Goal: Task Accomplishment & Management: Manage account settings

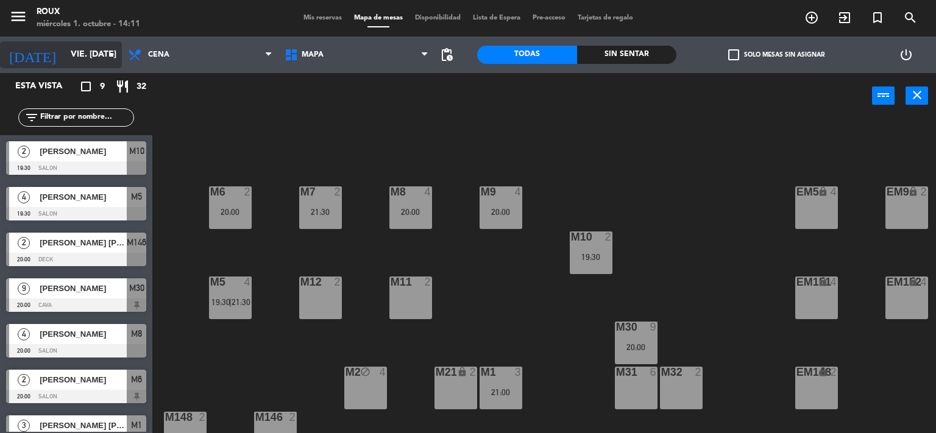
click at [90, 55] on input "vie. [DATE]" at bounding box center [123, 55] width 116 height 22
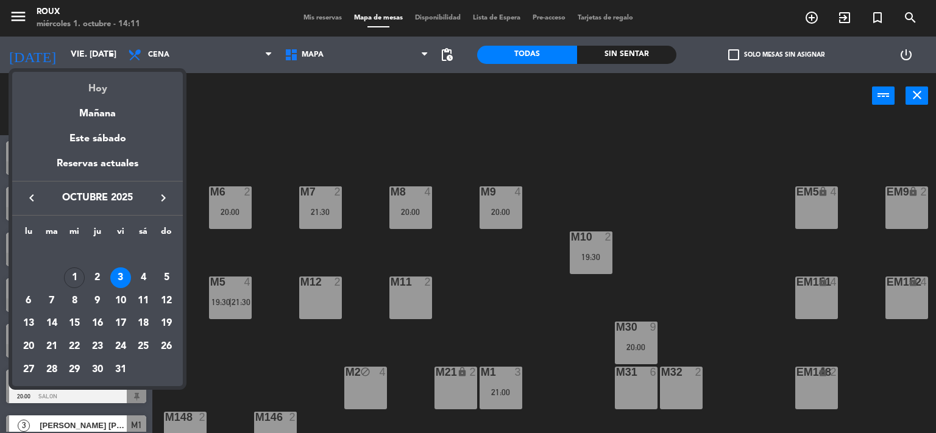
click at [105, 80] on div "Hoy" at bounding box center [97, 84] width 171 height 25
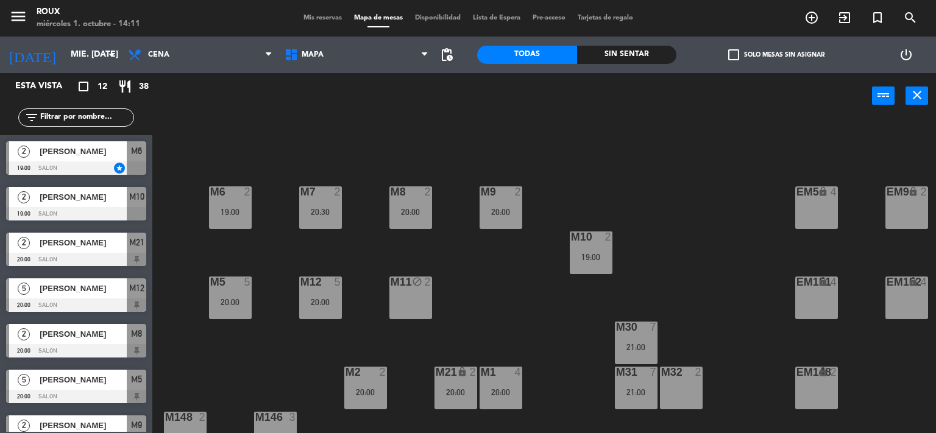
scroll to position [117, 0]
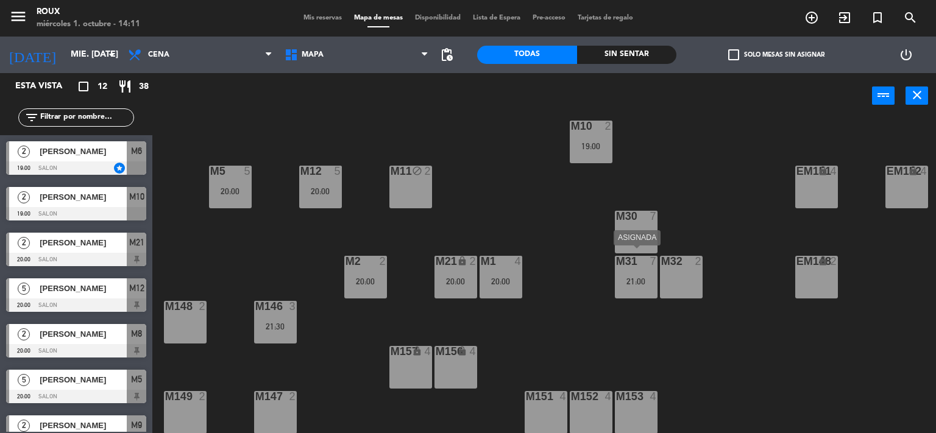
click at [640, 277] on div "21:00" at bounding box center [636, 281] width 43 height 9
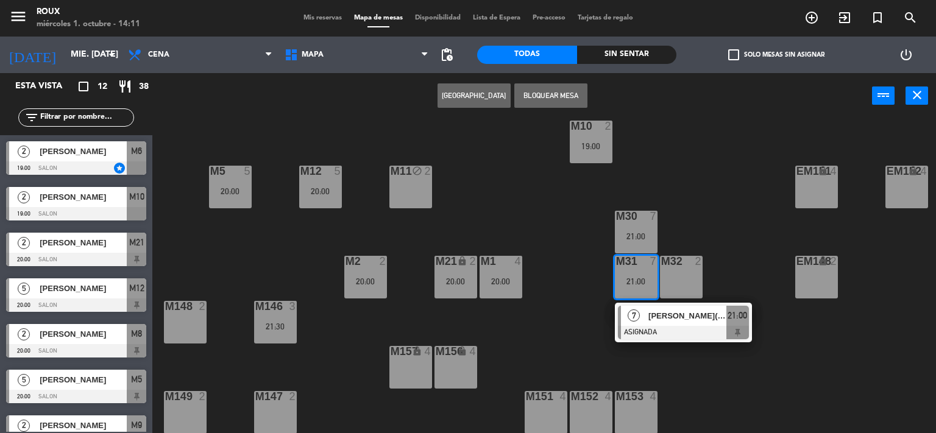
click at [705, 226] on div "M6 2 19:00 M7 2 20:30 M8 2 20:00 M9 2 20:00 EM9 lock 2 EM5 lock 4 EM1 lock 6 M1…" at bounding box center [548, 276] width 774 height 314
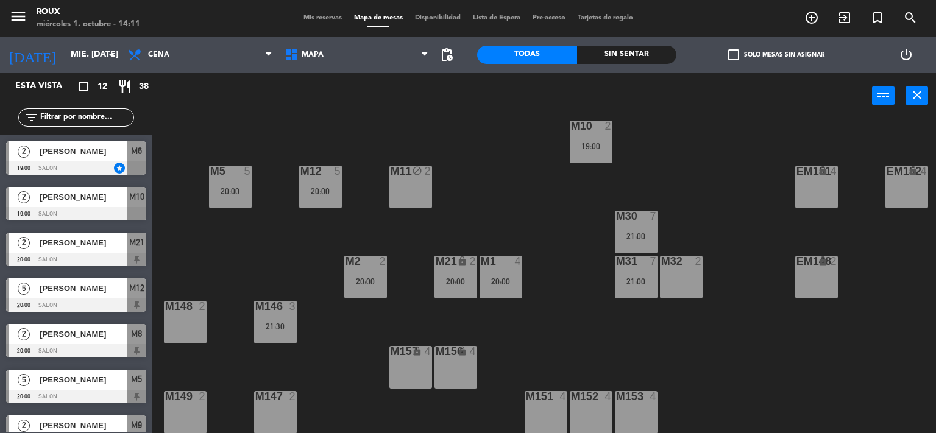
click at [507, 257] on div at bounding box center [500, 261] width 20 height 11
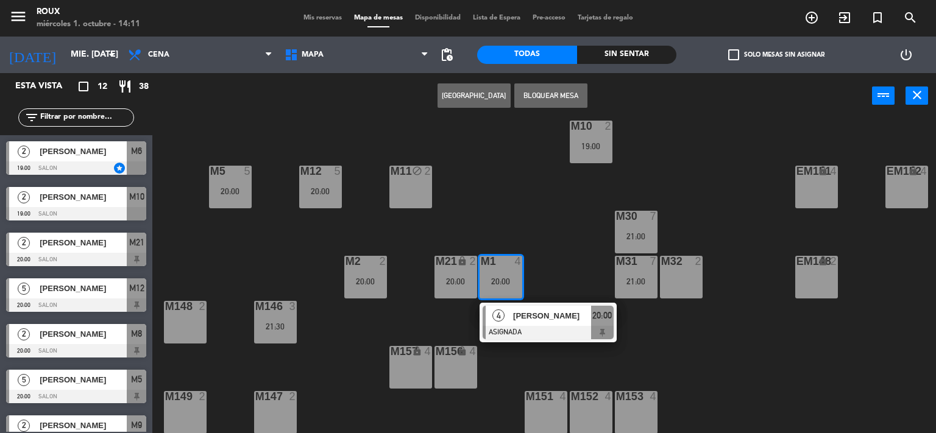
click at [499, 202] on div "M6 2 19:00 M7 2 20:30 M8 2 20:00 M9 2 20:00 EM9 lock 2 EM5 lock 4 EM1 lock 6 M1…" at bounding box center [548, 276] width 774 height 314
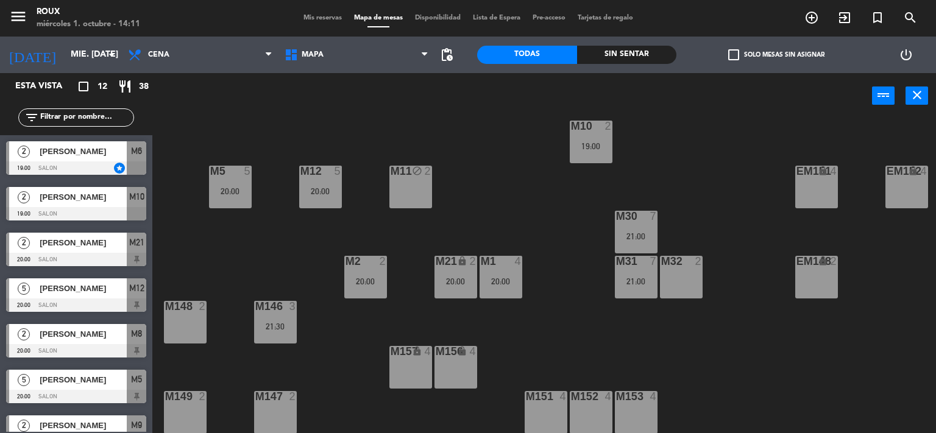
click at [470, 267] on div "M21 lock 2 20:00" at bounding box center [455, 277] width 43 height 43
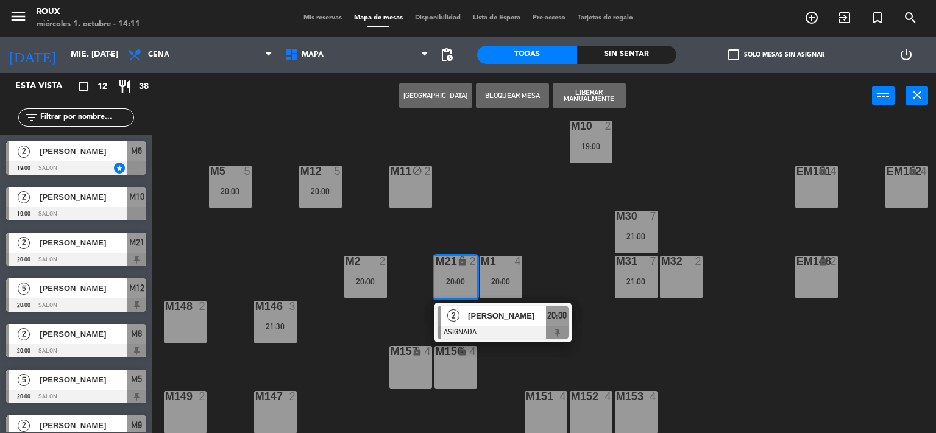
click at [482, 217] on div "M6 2 19:00 M7 2 20:30 M8 2 20:00 M9 2 20:00 EM9 lock 2 EM5 lock 4 EM1 lock 6 M1…" at bounding box center [548, 276] width 774 height 314
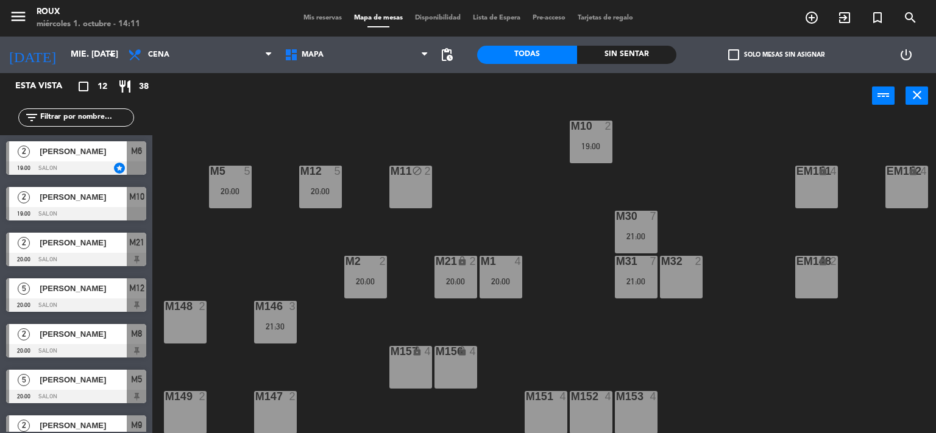
click at [367, 277] on div "20:00" at bounding box center [365, 281] width 43 height 9
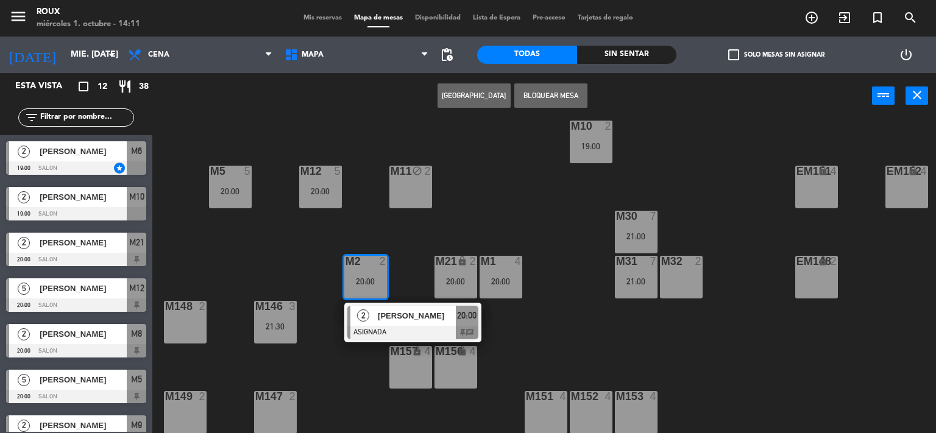
click at [412, 247] on div "M6 2 19:00 M7 2 20:30 M8 2 20:00 M9 2 20:00 EM9 lock 2 EM5 lock 4 EM1 lock 6 M1…" at bounding box center [548, 276] width 774 height 314
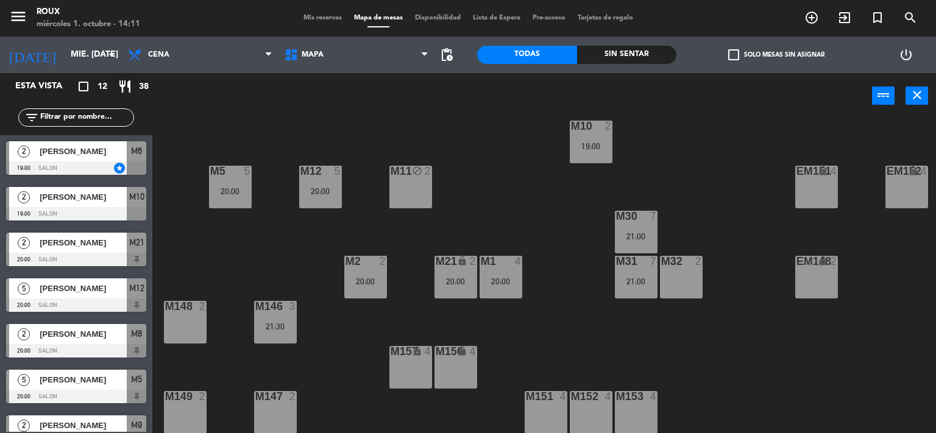
click at [378, 258] on div "2" at bounding box center [386, 261] width 20 height 11
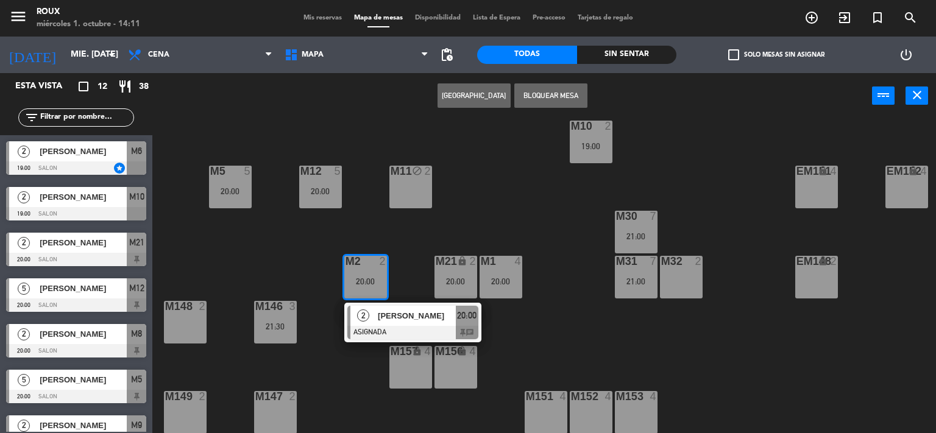
click at [405, 315] on span "[PERSON_NAME]" at bounding box center [417, 315] width 78 height 13
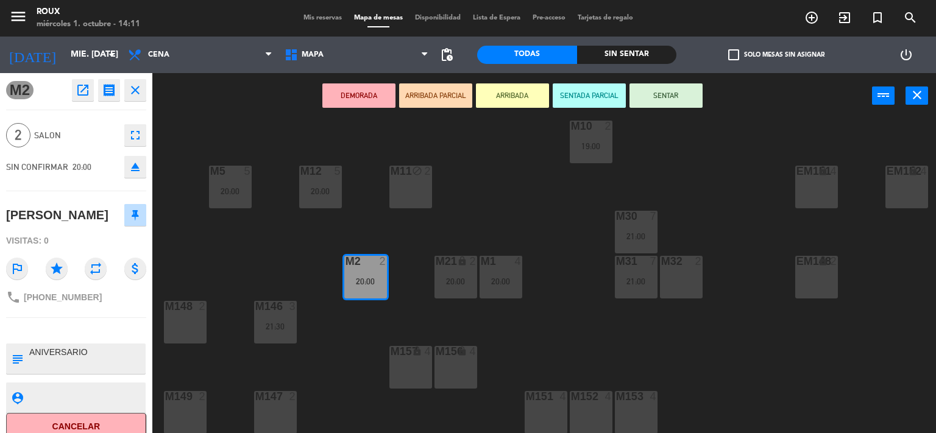
click at [285, 250] on div "M6 2 19:00 M7 2 20:30 M8 2 20:00 M9 2 20:00 EM9 lock 2 EM5 lock 4 EM1 lock 6 M1…" at bounding box center [548, 276] width 774 height 314
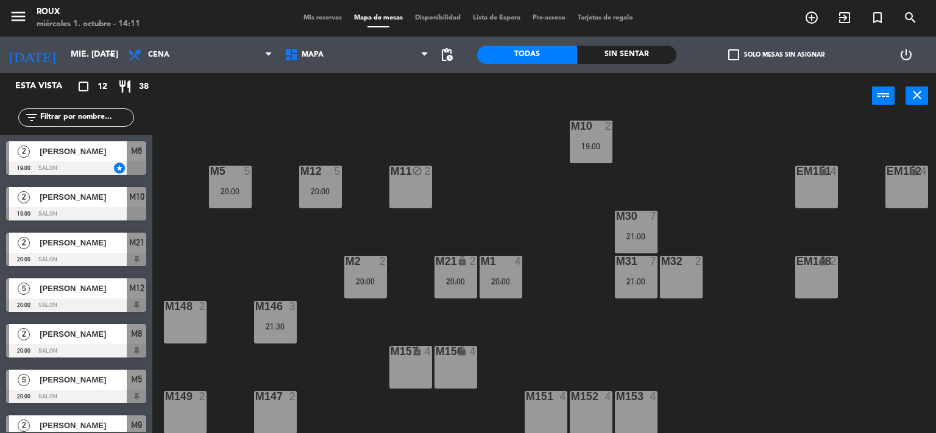
click at [287, 306] on div "M146 3" at bounding box center [275, 307] width 43 height 12
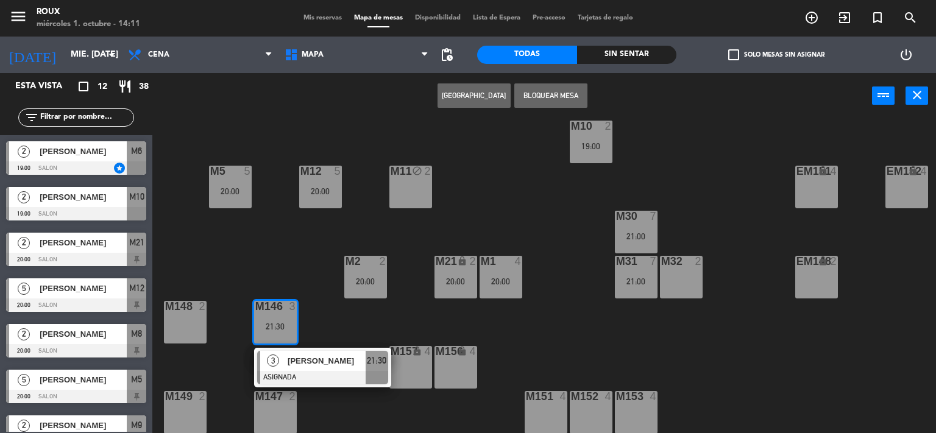
click at [207, 301] on div "2" at bounding box center [206, 306] width 20 height 11
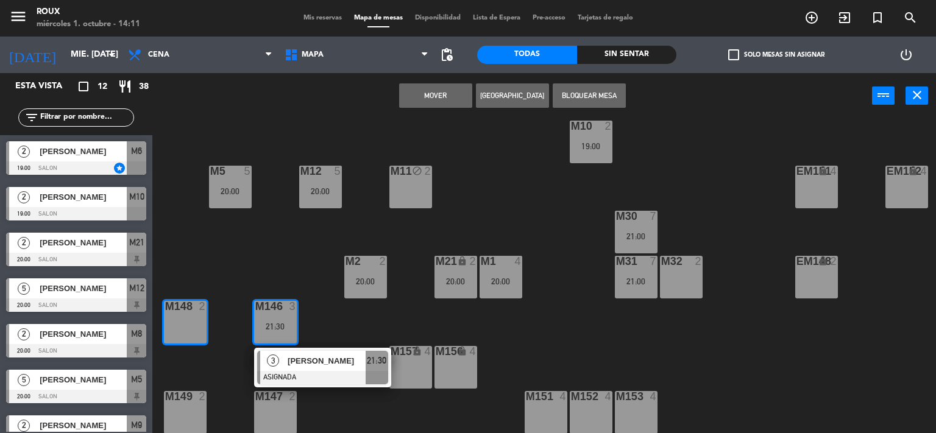
click at [442, 93] on button "Mover" at bounding box center [435, 95] width 73 height 24
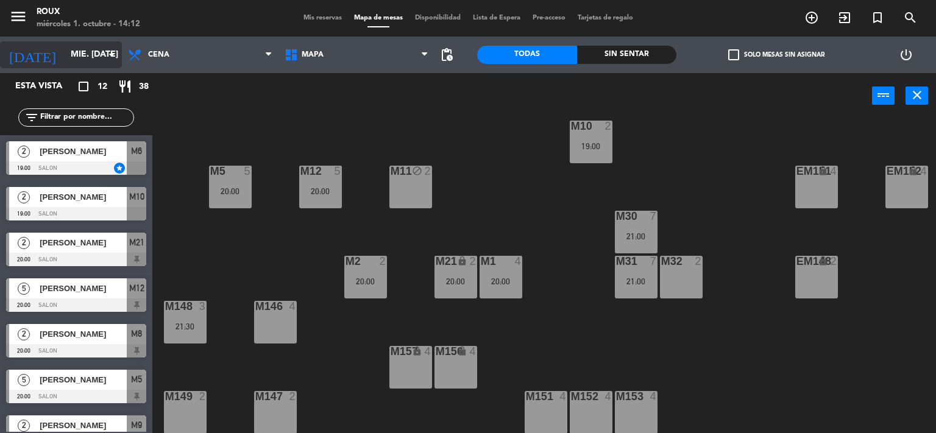
click at [85, 49] on input "mié. [DATE]" at bounding box center [123, 55] width 116 height 22
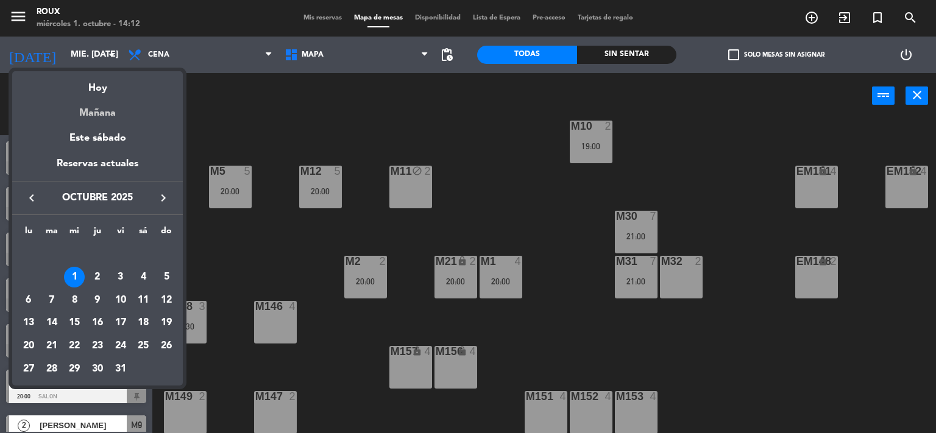
click at [95, 116] on div "Mañana" at bounding box center [97, 108] width 171 height 25
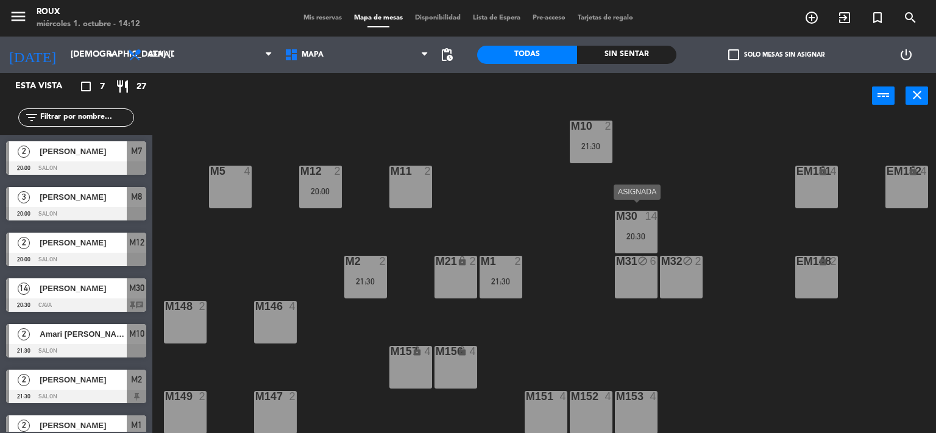
click at [629, 232] on div "20:30" at bounding box center [636, 236] width 43 height 9
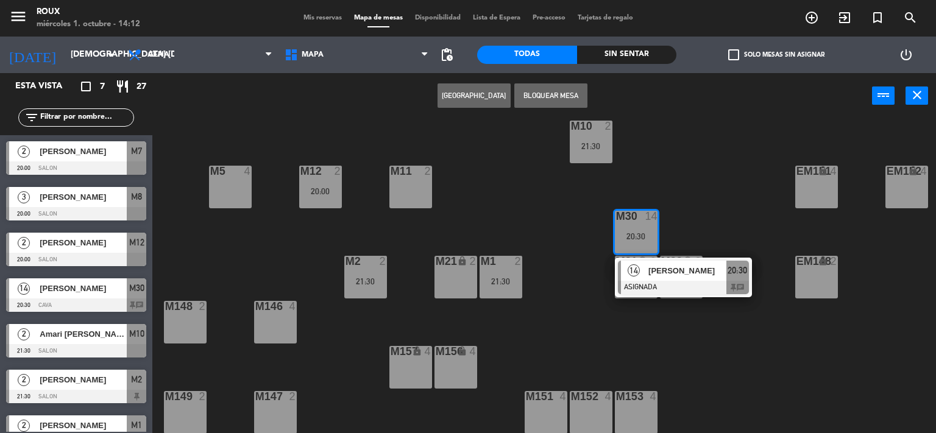
click at [533, 204] on div "M6 2 M7 2 20:00 M8 3 20:00 M9 3 20:00 EM9 lock 2 EM5 lock 4 EM1 lock 6 M10 2 21…" at bounding box center [548, 276] width 774 height 314
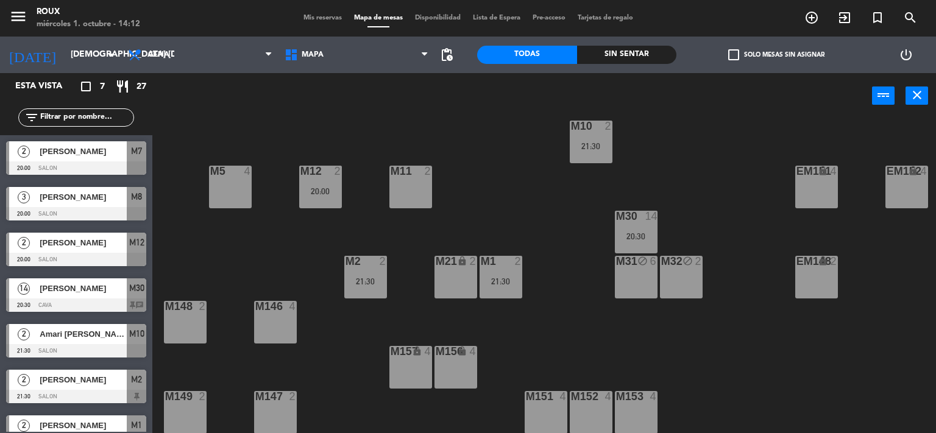
click at [489, 266] on div "M1 2 21:30" at bounding box center [500, 277] width 43 height 43
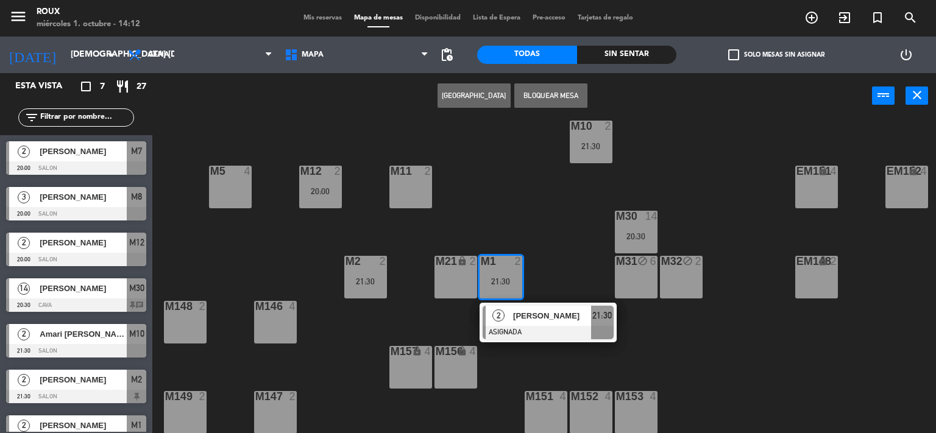
scroll to position [0, 0]
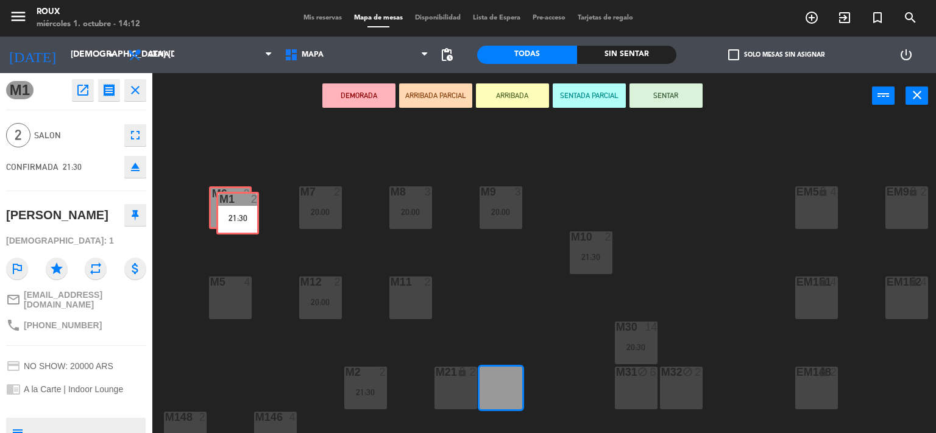
drag, startPoint x: 509, startPoint y: 381, endPoint x: 246, endPoint y: 206, distance: 315.6
click at [246, 206] on div "M6 2 M7 2 20:00 M8 3 20:00 M9 3 20:00 EM9 lock 2 EM5 lock 4 EM1 lock 6 M10 2 21…" at bounding box center [548, 276] width 774 height 314
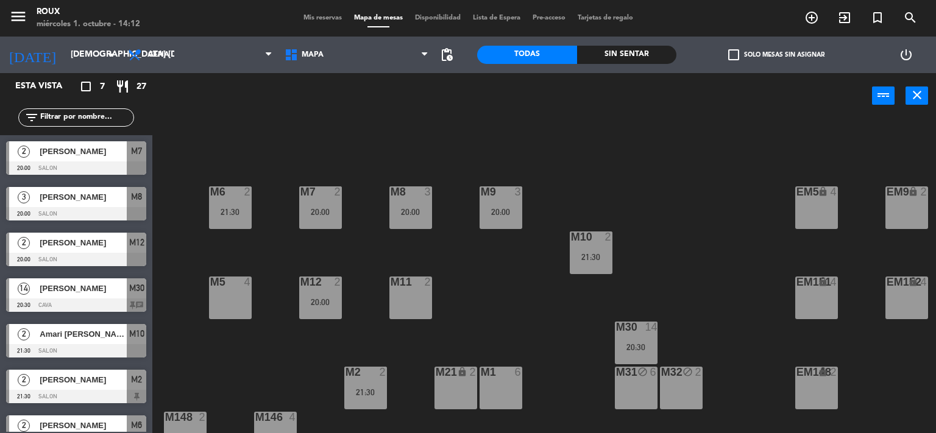
scroll to position [23, 0]
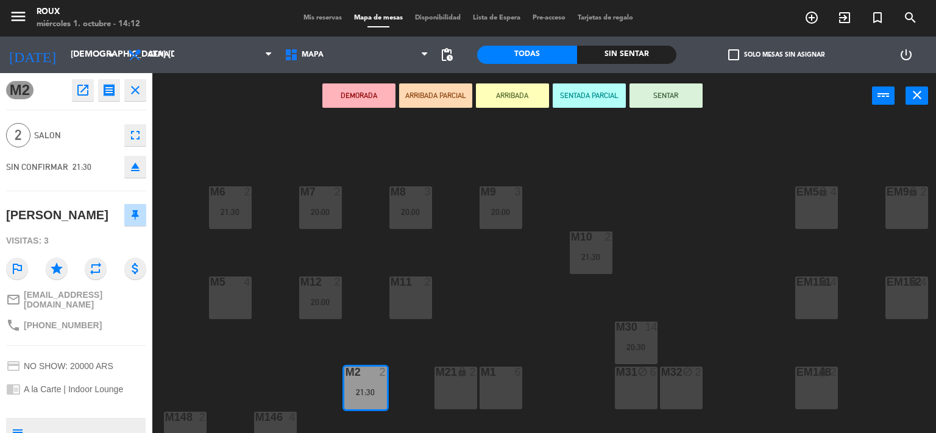
click at [404, 314] on div "M11 2" at bounding box center [410, 298] width 43 height 43
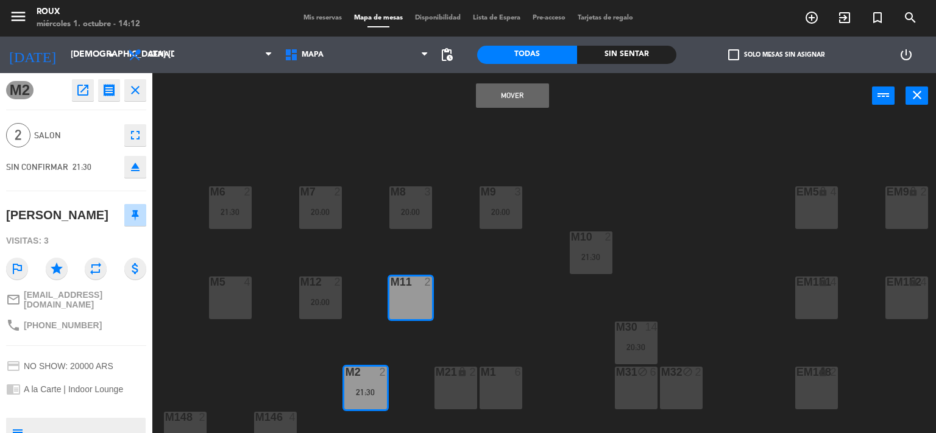
click at [491, 99] on button "Mover" at bounding box center [512, 95] width 73 height 24
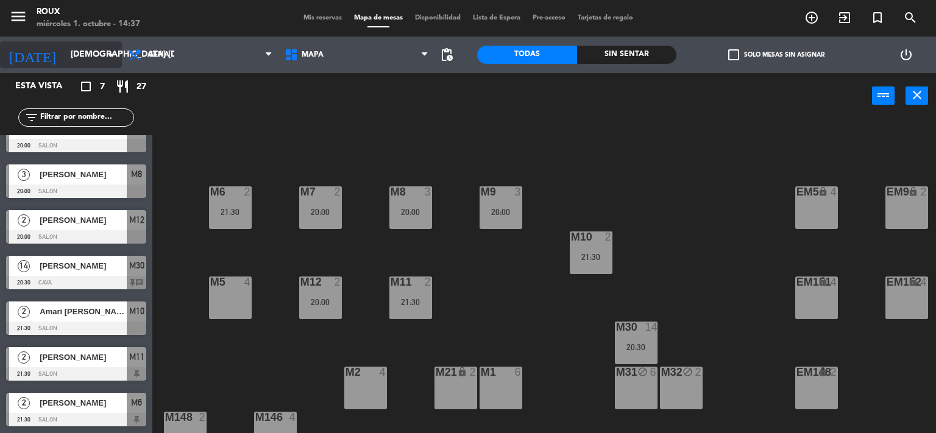
click at [86, 62] on input "[DEMOGRAPHIC_DATA] [DATE]" at bounding box center [123, 55] width 116 height 22
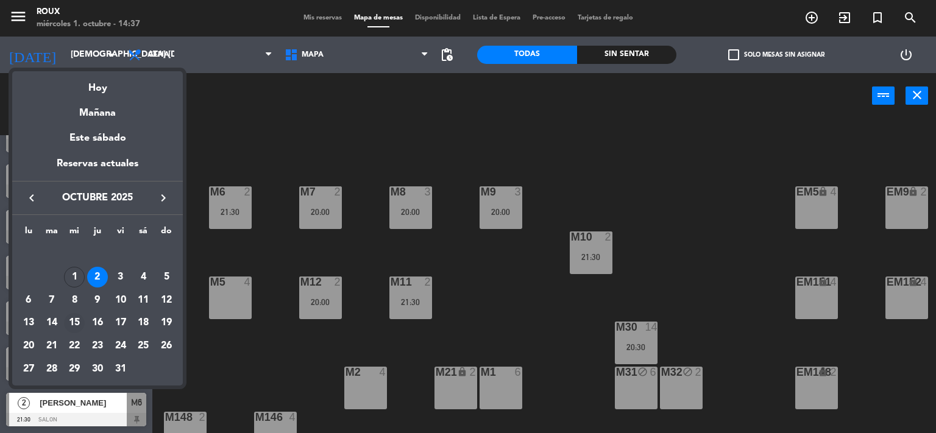
click at [72, 320] on div "15" at bounding box center [74, 323] width 21 height 21
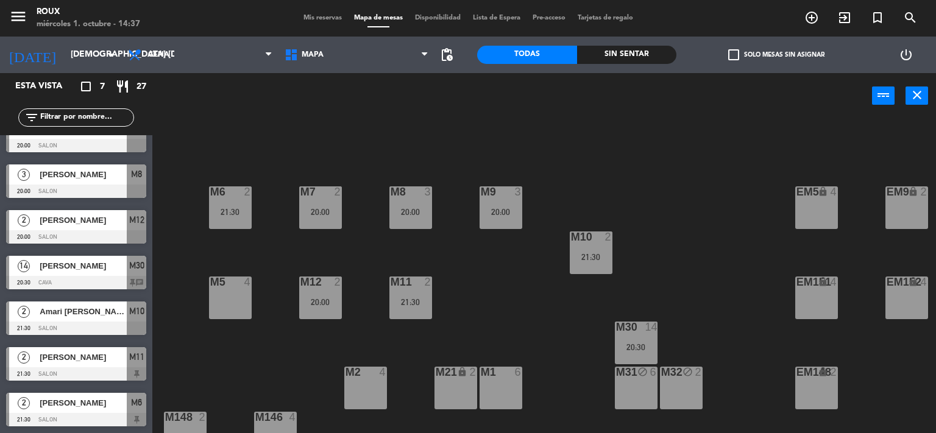
type input "mié. [DATE]"
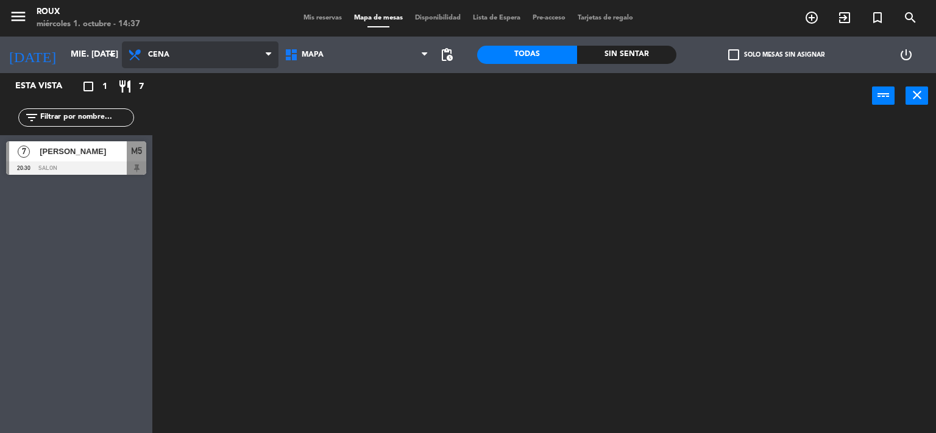
scroll to position [0, 0]
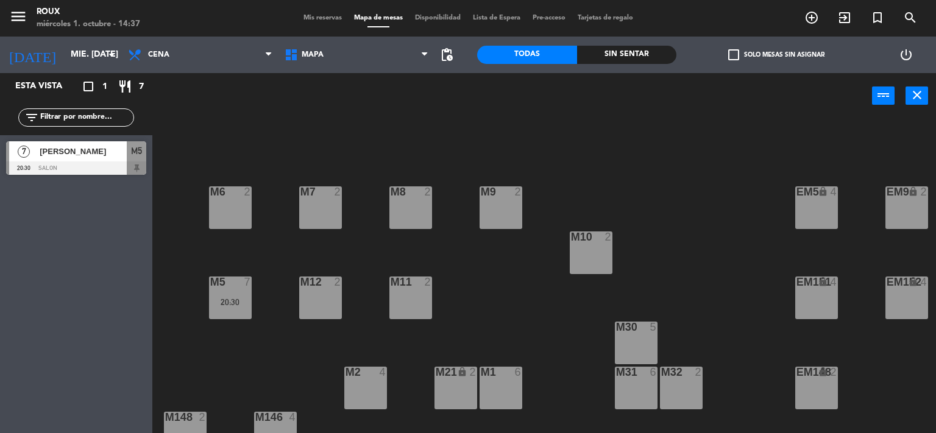
click at [84, 156] on span "[PERSON_NAME]" at bounding box center [83, 151] width 87 height 13
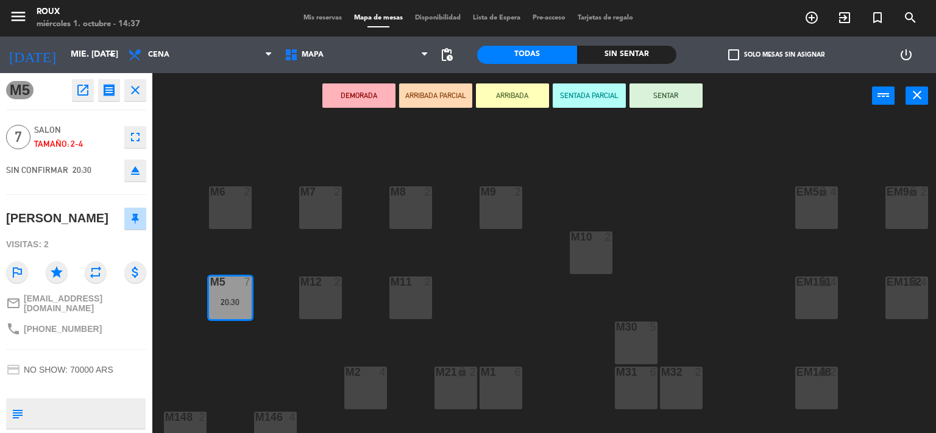
click at [292, 250] on div "M6 2 M7 2 M8 2 M9 2 EM9 lock 2 EM5 lock 4 EM1 lock 6 M10 2 M11 2 M12 2 M5 7 20:…" at bounding box center [548, 276] width 774 height 314
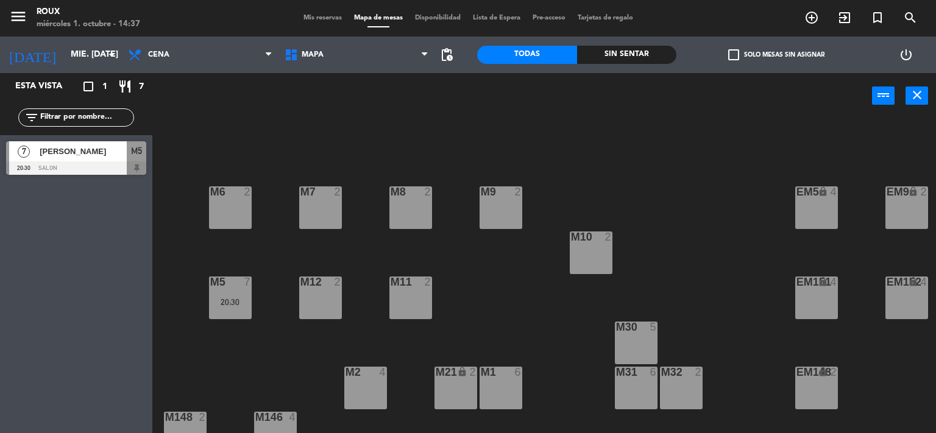
click at [325, 18] on span "Mis reservas" at bounding box center [322, 18] width 51 height 7
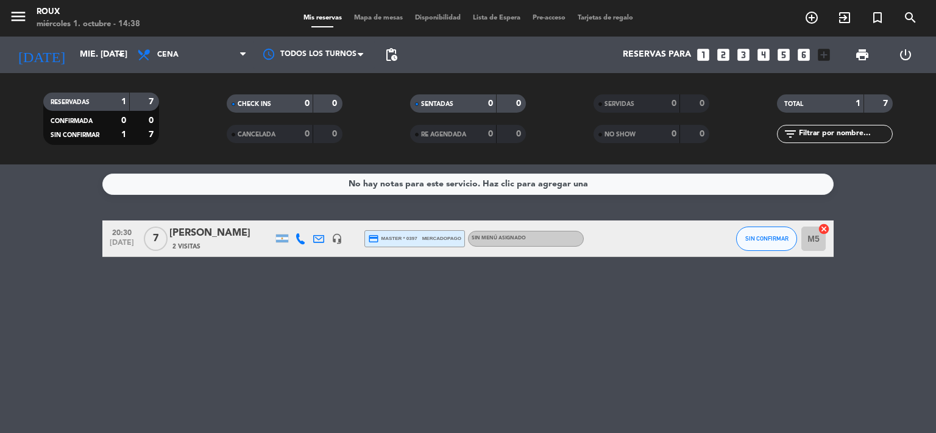
click at [243, 233] on div "[PERSON_NAME]" at bounding box center [221, 233] width 104 height 16
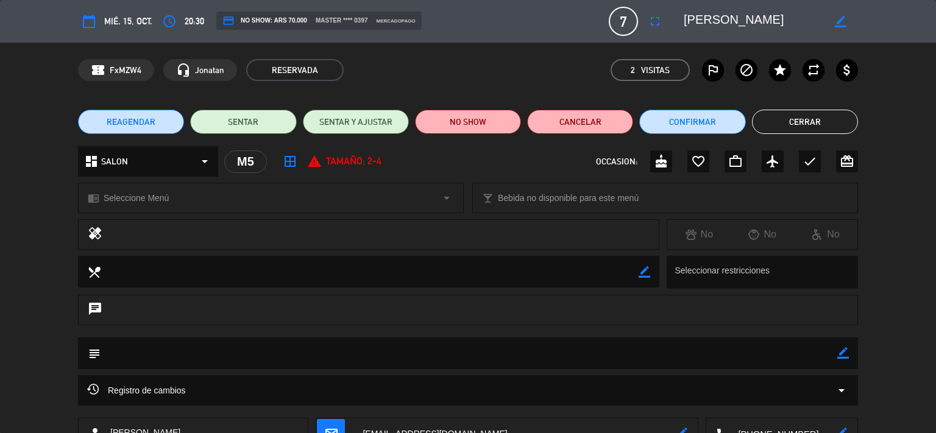
click at [843, 389] on icon "arrow_drop_down" at bounding box center [841, 390] width 15 height 15
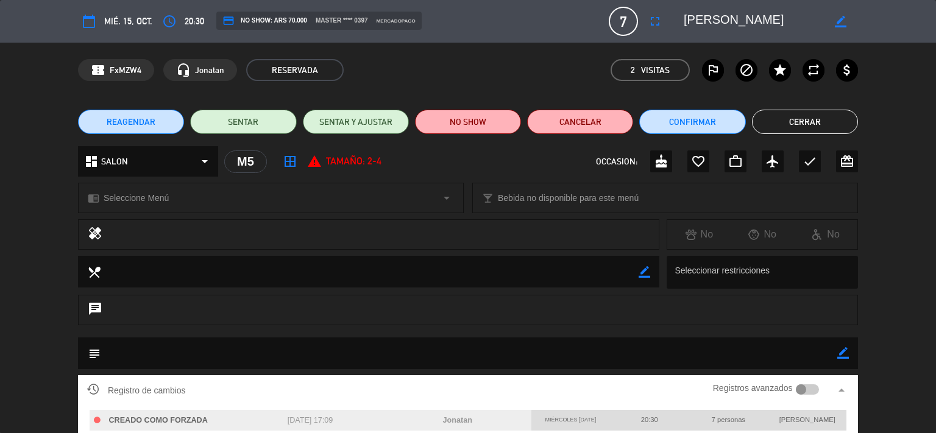
click at [794, 117] on button "Cerrar" at bounding box center [805, 122] width 106 height 24
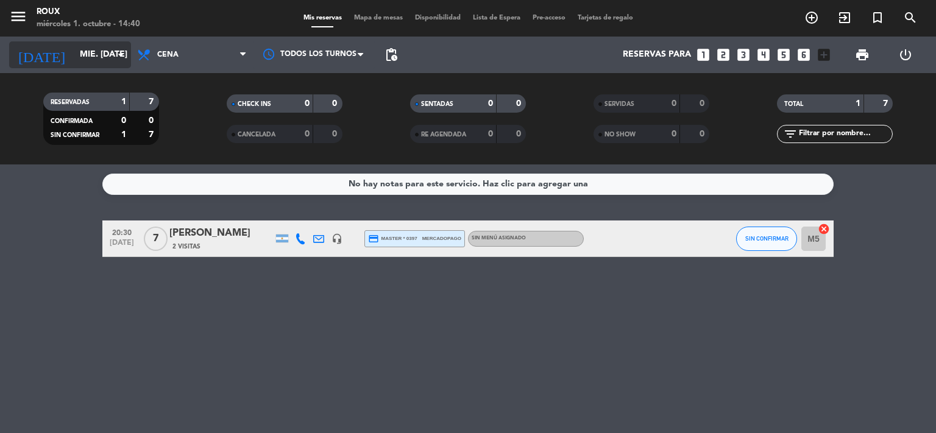
click at [74, 55] on input "mié. [DATE]" at bounding box center [132, 55] width 116 height 22
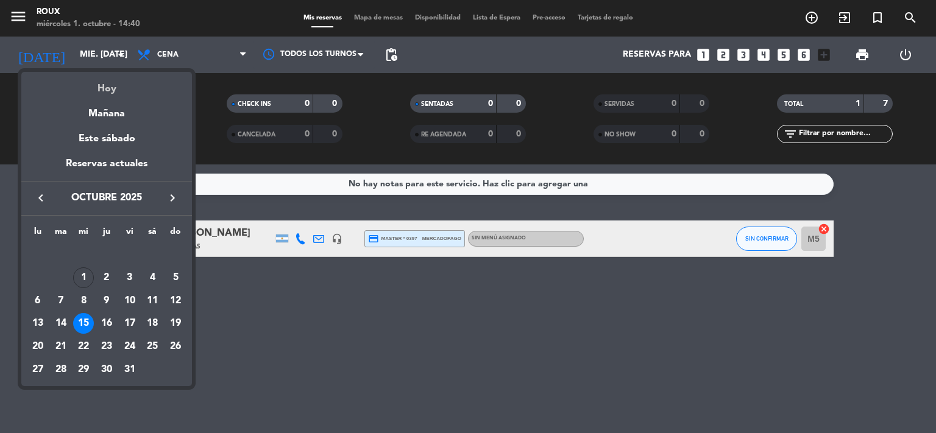
click at [105, 86] on div "Hoy" at bounding box center [106, 84] width 171 height 25
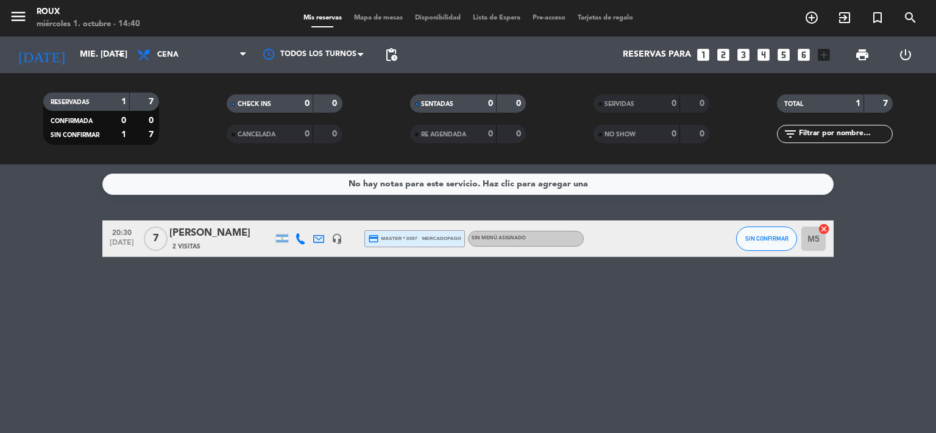
type input "mié. [DATE]"
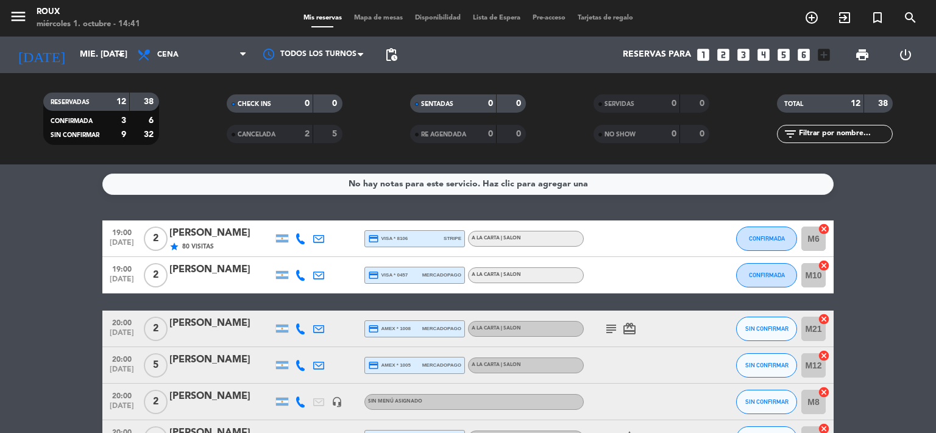
click at [609, 333] on icon "subject" at bounding box center [611, 329] width 15 height 15
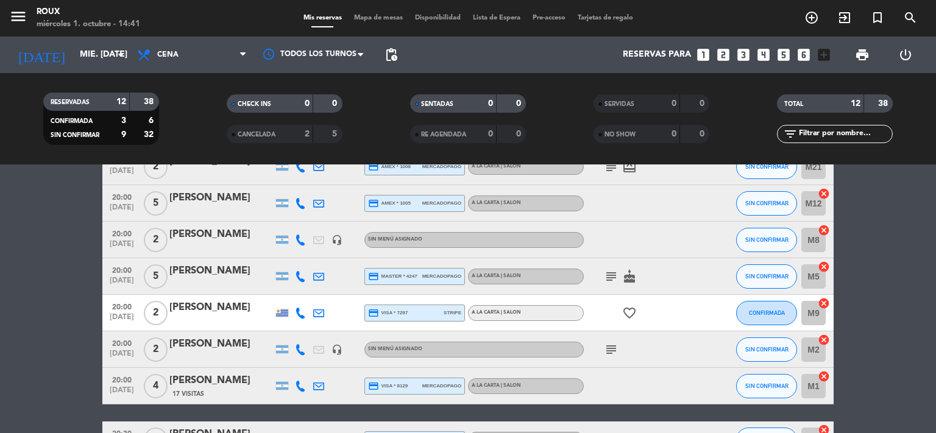
click at [241, 235] on div "[PERSON_NAME]" at bounding box center [221, 235] width 104 height 16
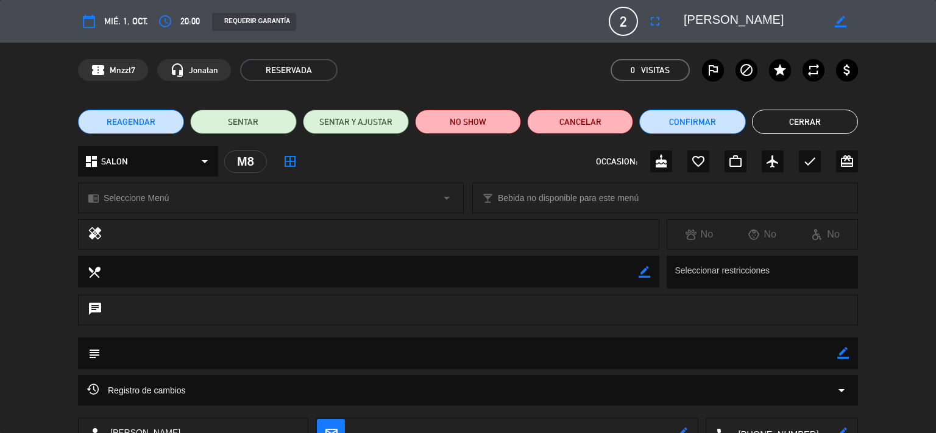
click at [823, 117] on button "Cerrar" at bounding box center [805, 122] width 106 height 24
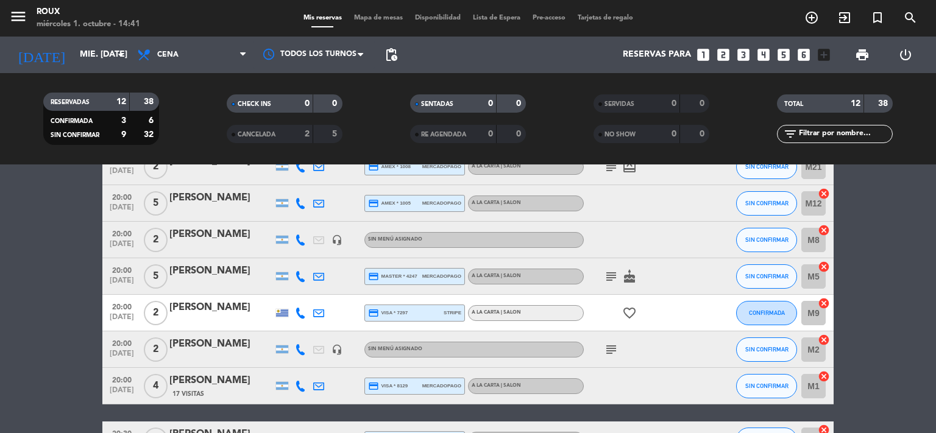
click at [608, 348] on icon "subject" at bounding box center [611, 349] width 15 height 15
click at [610, 348] on icon "subject" at bounding box center [611, 349] width 15 height 15
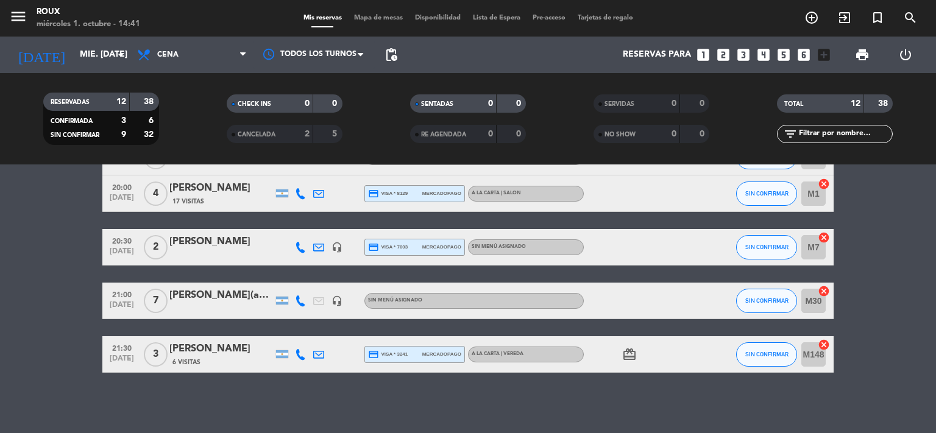
scroll to position [0, 0]
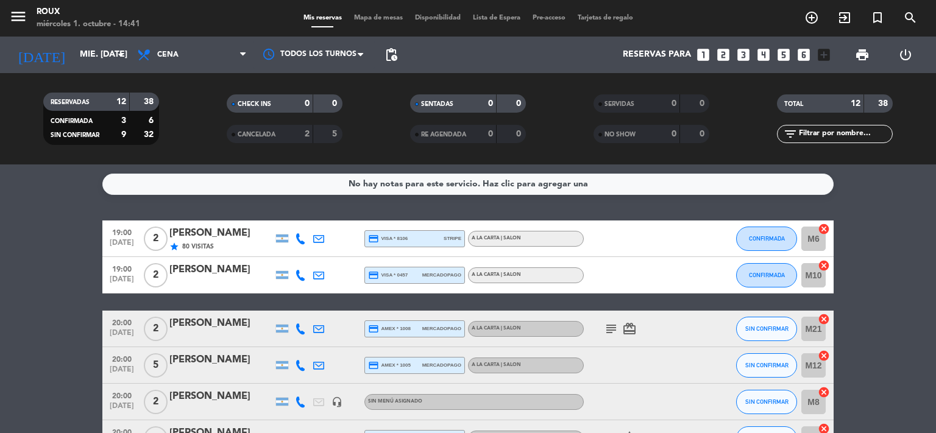
click at [381, 17] on span "Mapa de mesas" at bounding box center [378, 18] width 61 height 7
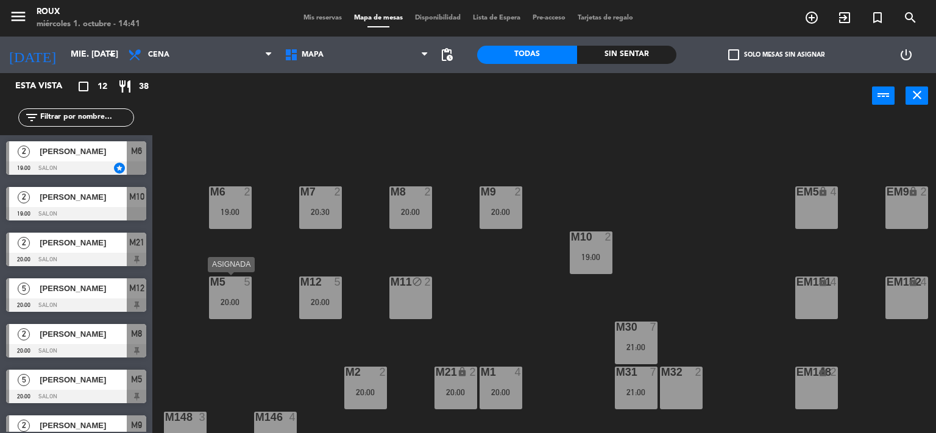
click at [231, 299] on div "20:00" at bounding box center [230, 302] width 43 height 9
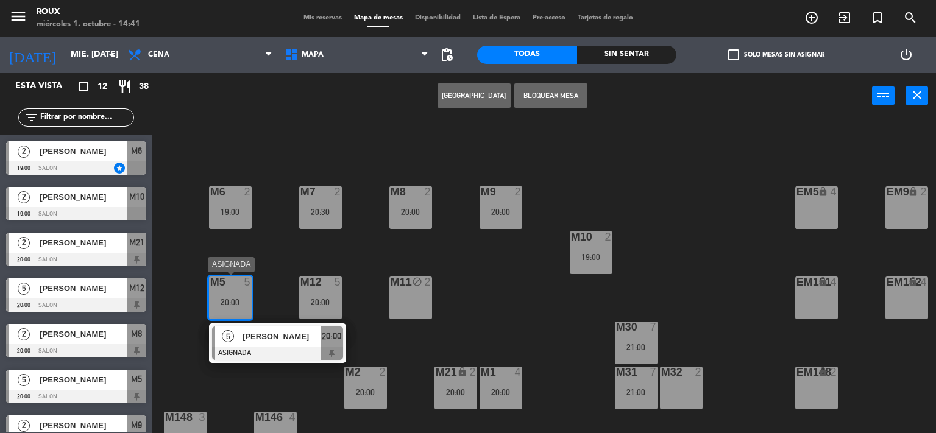
click at [277, 331] on span "[PERSON_NAME]" at bounding box center [281, 336] width 78 height 13
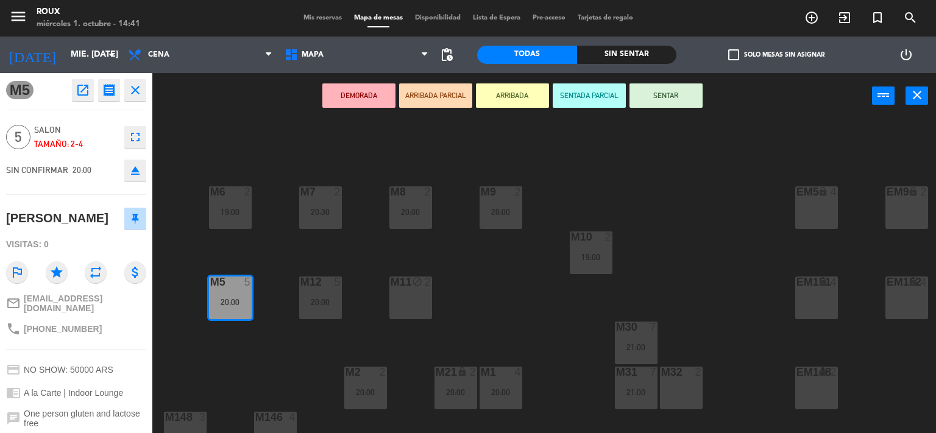
click at [252, 141] on div "M6 2 19:00 M7 2 20:30 M8 2 20:00 M9 2 20:00 EM9 lock 2 EM5 lock 4 EM1 lock 6 M1…" at bounding box center [548, 276] width 774 height 314
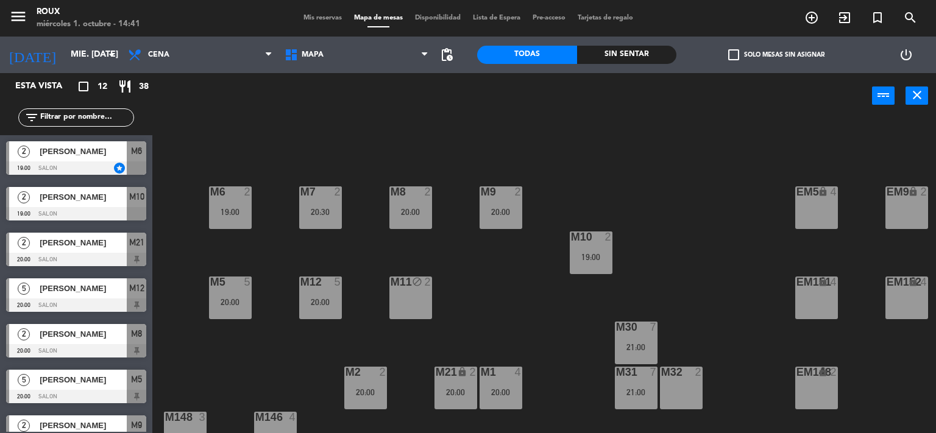
click at [329, 319] on div "M6 2 19:00 M7 2 20:30 M8 2 20:00 M9 2 20:00 EM9 lock 2 EM5 lock 4 EM1 lock 6 M1…" at bounding box center [548, 276] width 774 height 314
click at [328, 302] on div "20:00" at bounding box center [320, 302] width 43 height 9
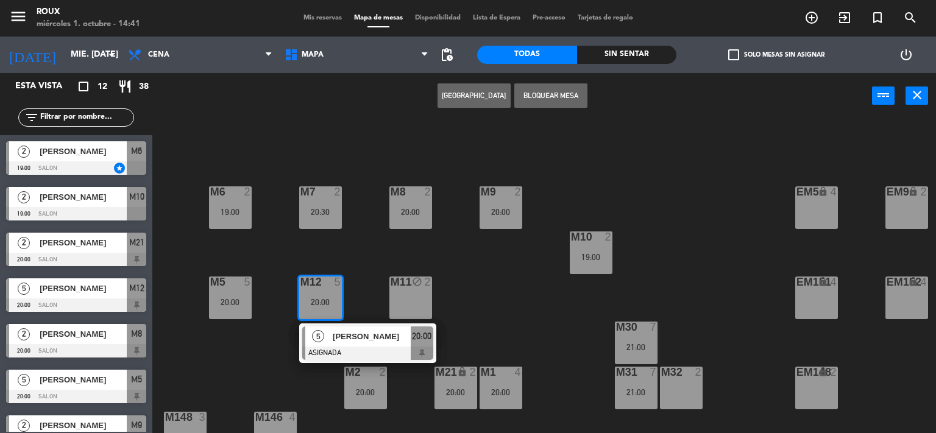
click at [336, 328] on div "[PERSON_NAME]" at bounding box center [370, 336] width 79 height 20
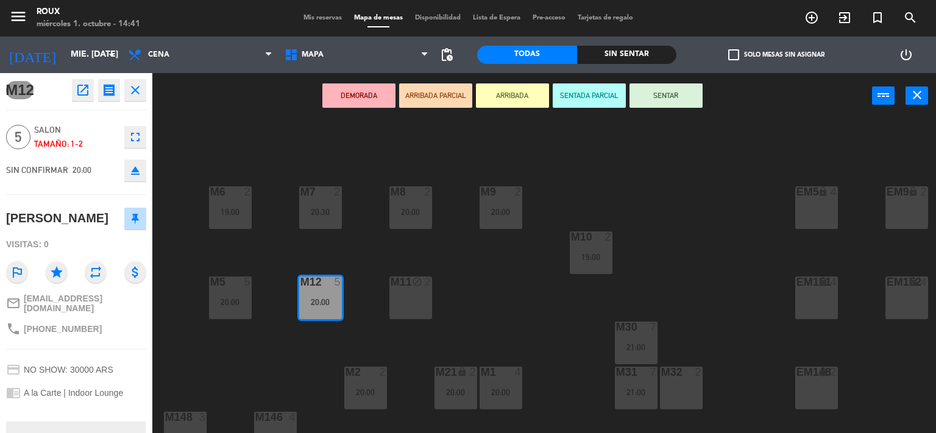
click at [244, 147] on div "M6 2 19:00 M7 2 20:30 M8 2 20:00 M9 2 20:00 EM9 lock 2 EM5 lock 4 EM1 lock 6 M1…" at bounding box center [548, 276] width 774 height 314
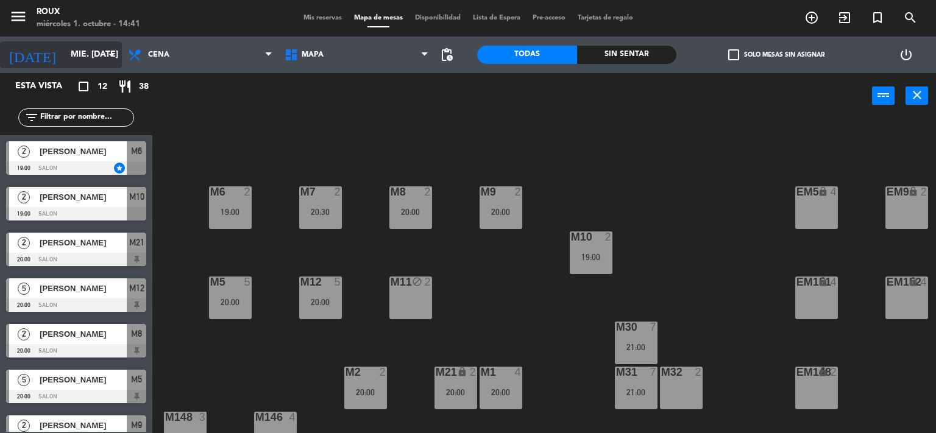
click at [96, 55] on input "mié. [DATE]" at bounding box center [123, 55] width 116 height 22
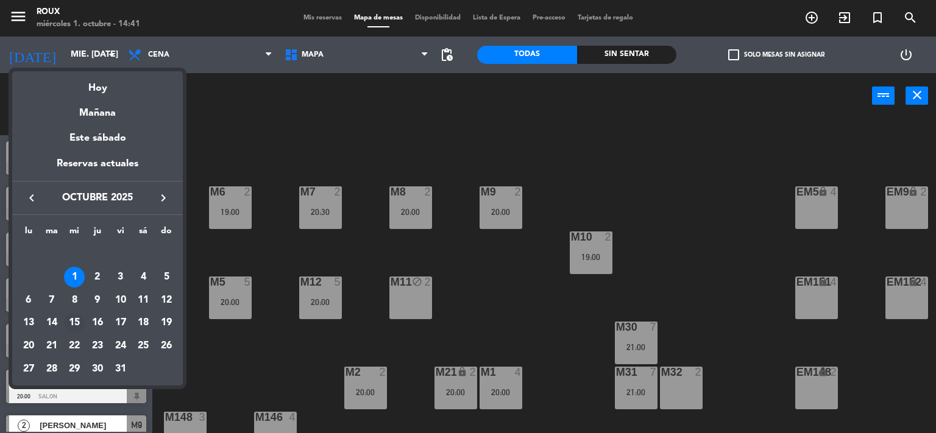
click at [74, 322] on div "15" at bounding box center [74, 323] width 21 height 21
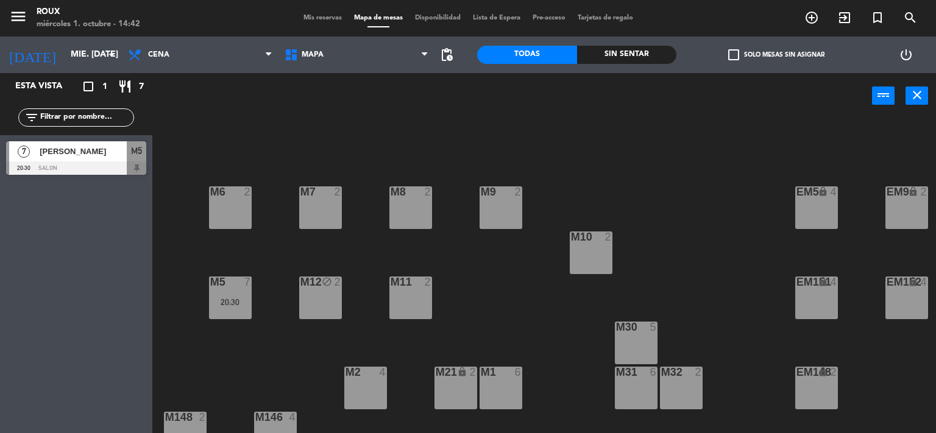
click at [312, 285] on div "block" at bounding box center [320, 283] width 20 height 12
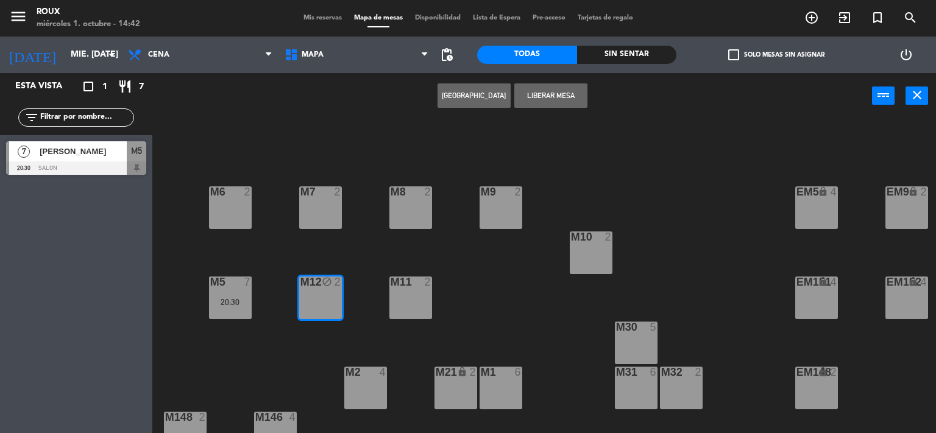
click at [557, 97] on button "Liberar Mesa" at bounding box center [550, 95] width 73 height 24
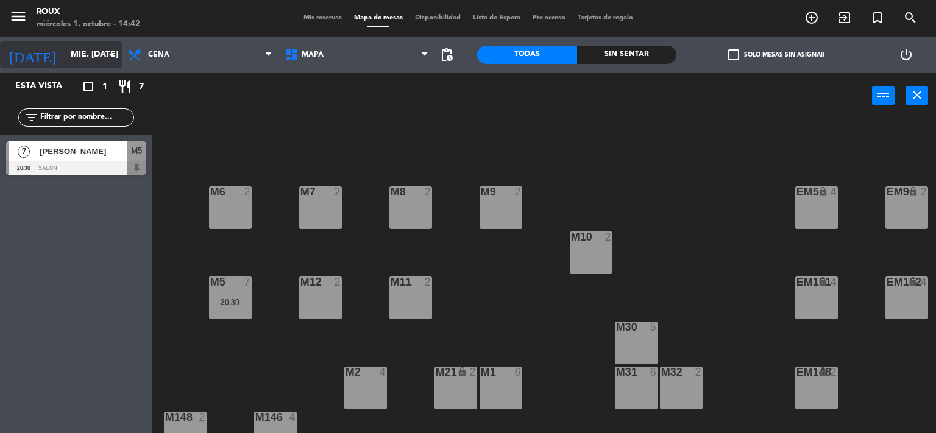
click at [111, 46] on input "mié. [DATE]" at bounding box center [123, 55] width 116 height 22
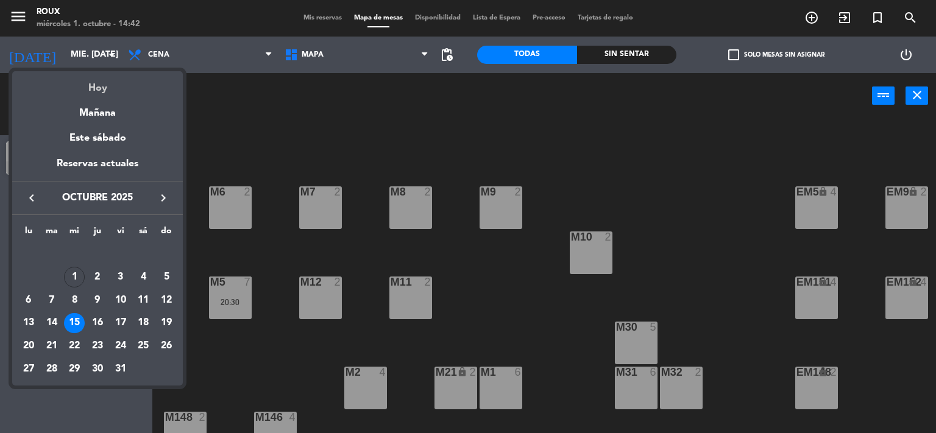
click at [96, 82] on div "Hoy" at bounding box center [97, 83] width 171 height 25
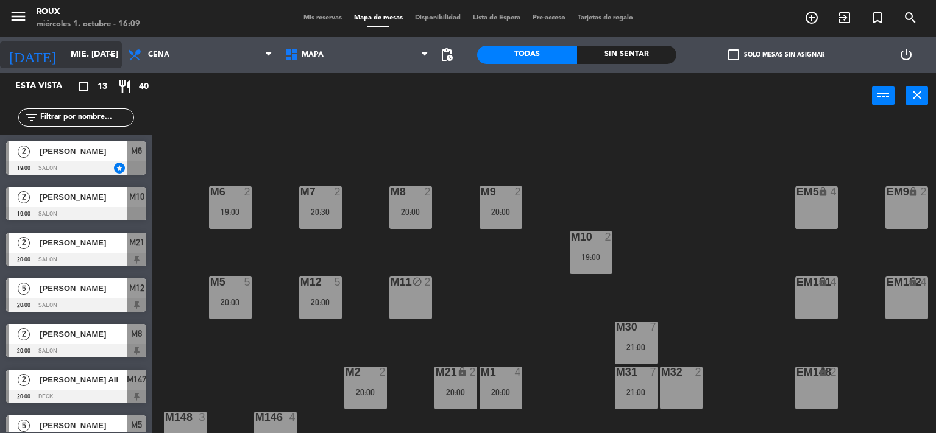
click at [90, 60] on input "mié. [DATE]" at bounding box center [123, 55] width 116 height 22
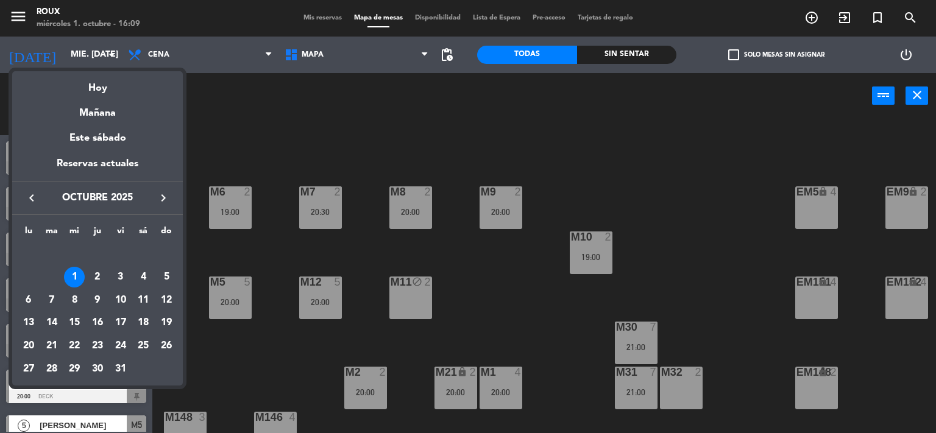
click at [75, 369] on div "29" at bounding box center [74, 369] width 21 height 21
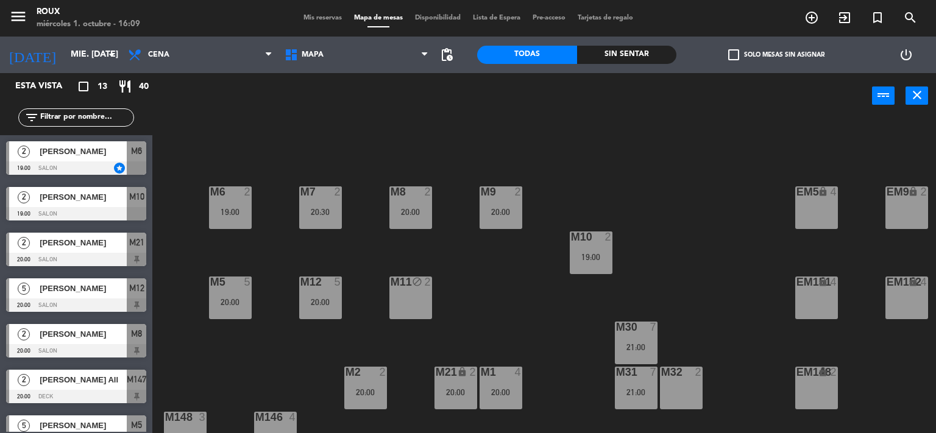
type input "mié. [DATE]"
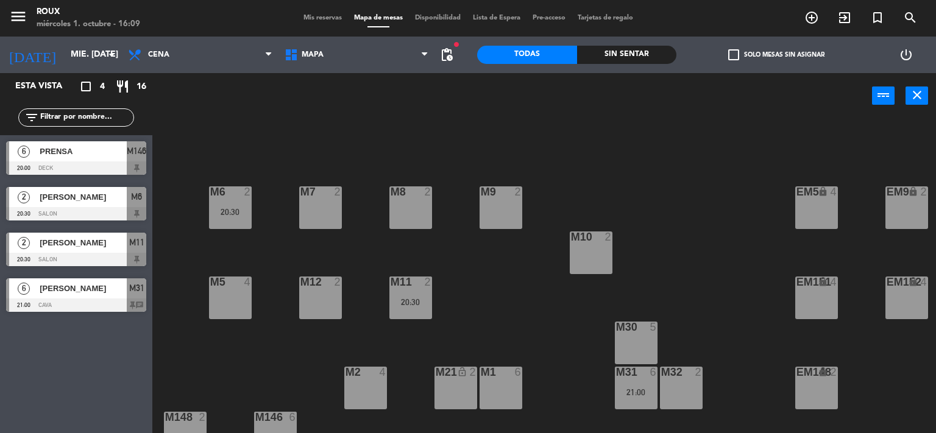
click at [502, 211] on div "M9 2" at bounding box center [500, 207] width 43 height 43
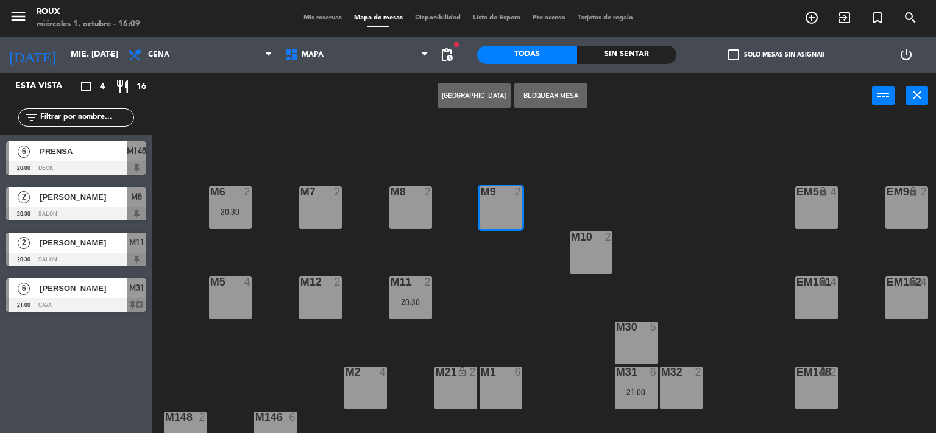
click at [475, 94] on button "[GEOGRAPHIC_DATA]" at bounding box center [473, 95] width 73 height 24
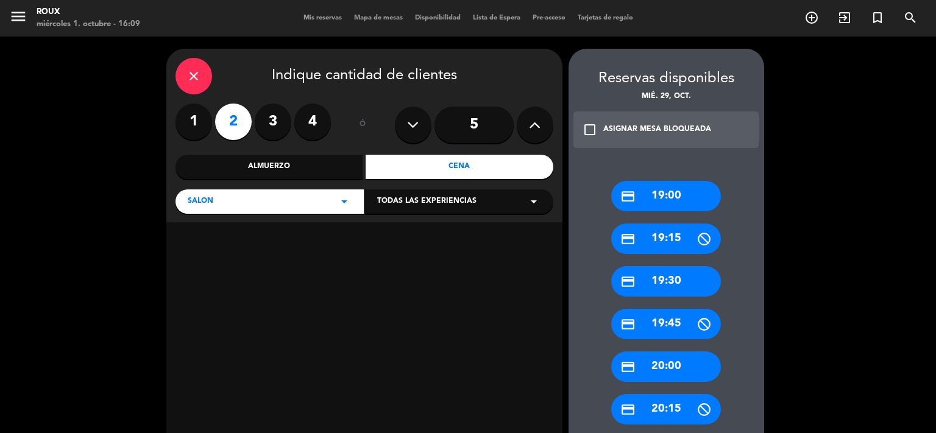
scroll to position [162, 0]
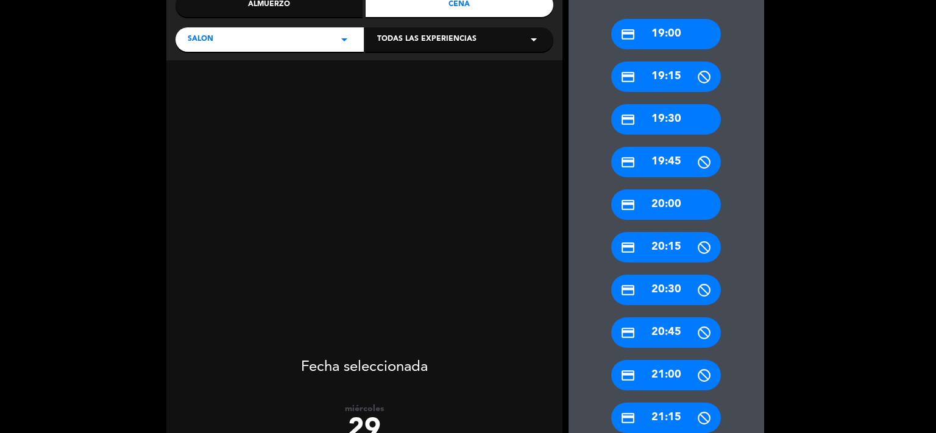
click at [676, 206] on div "credit_card 20:00" at bounding box center [666, 204] width 110 height 30
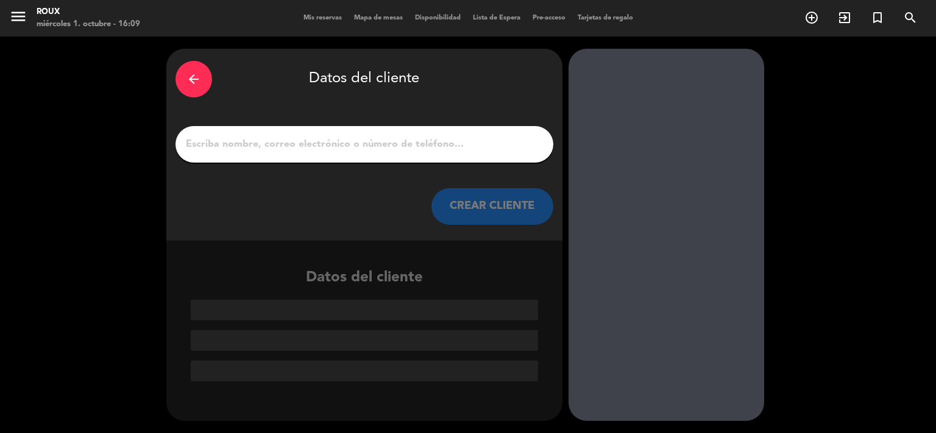
click at [278, 152] on input "1" at bounding box center [364, 144] width 359 height 17
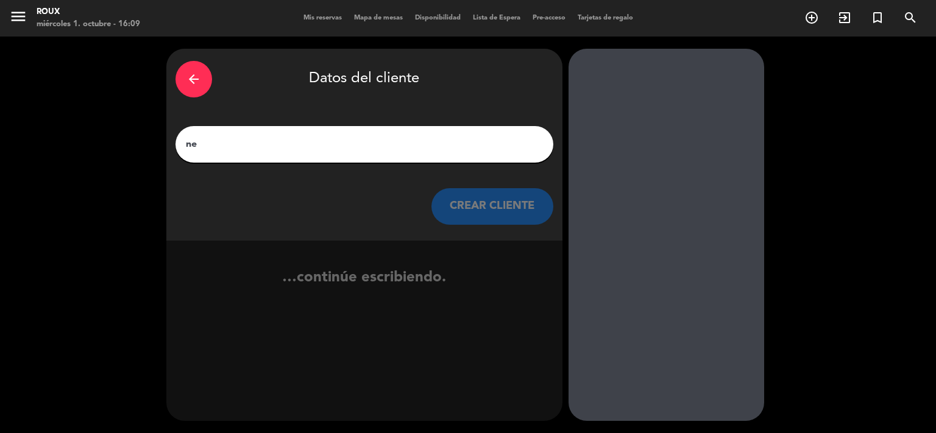
type input "n"
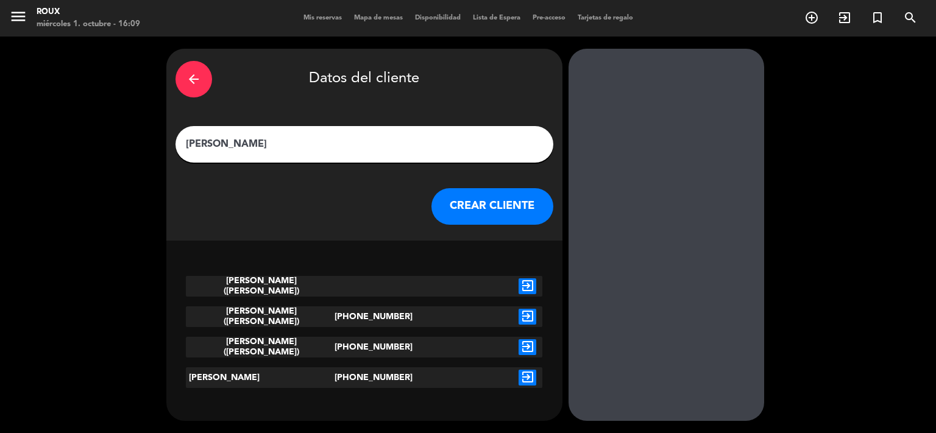
type input "[PERSON_NAME]"
click at [523, 319] on icon "exit_to_app" at bounding box center [527, 317] width 18 height 16
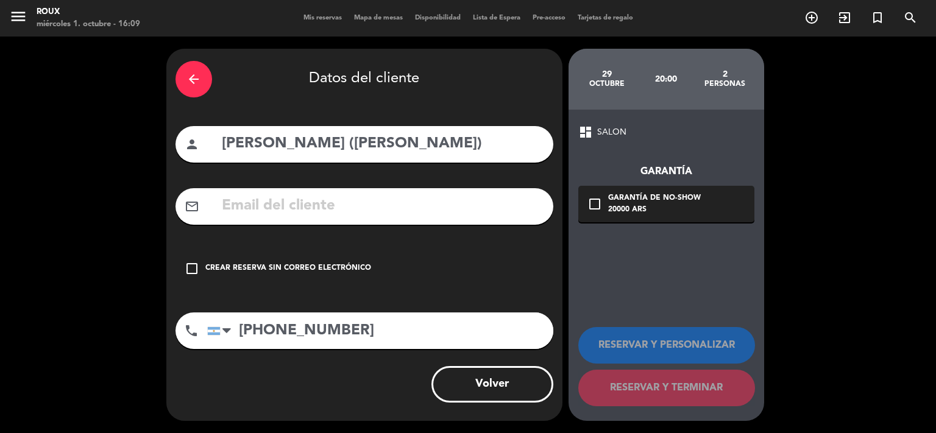
click at [198, 267] on icon "check_box_outline_blank" at bounding box center [192, 268] width 15 height 15
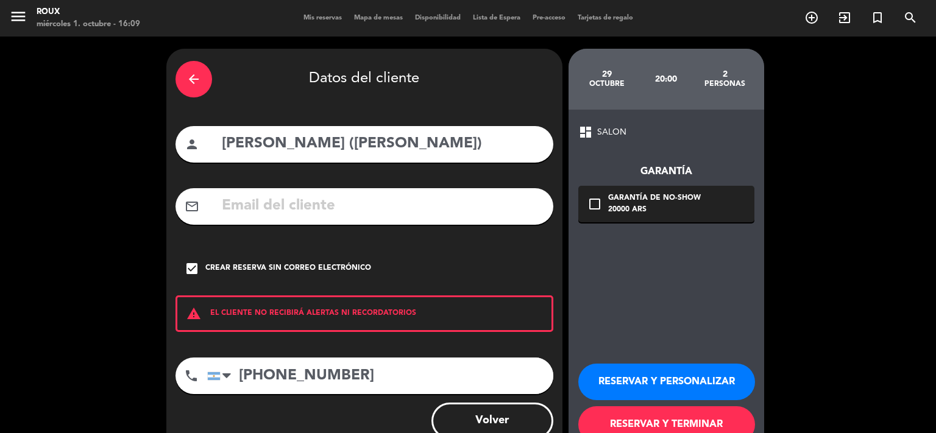
click at [695, 421] on button "RESERVAR Y TERMINAR" at bounding box center [666, 424] width 177 height 37
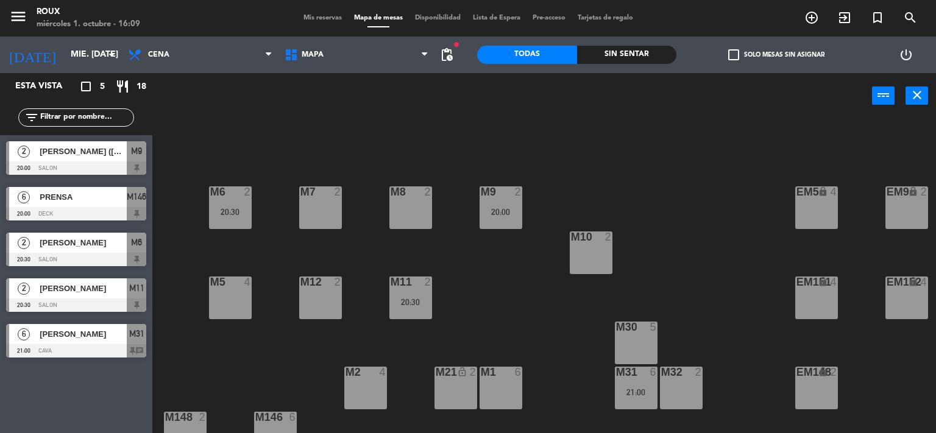
scroll to position [117, 0]
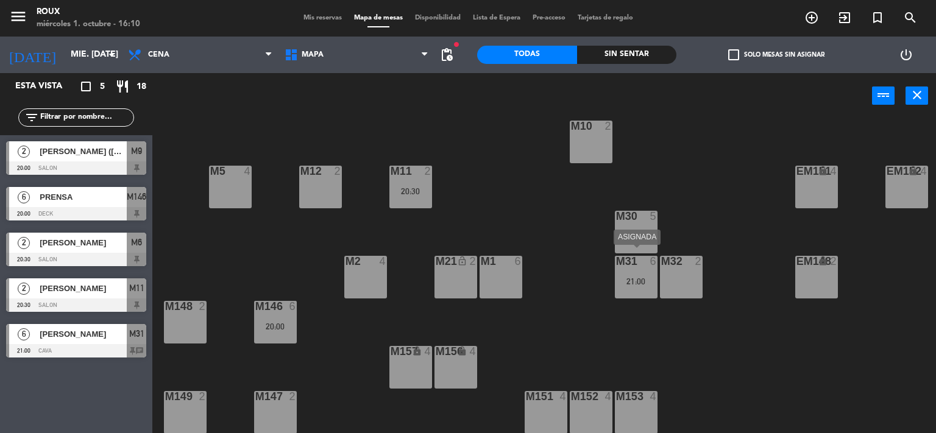
click at [635, 277] on div "21:00" at bounding box center [636, 281] width 43 height 9
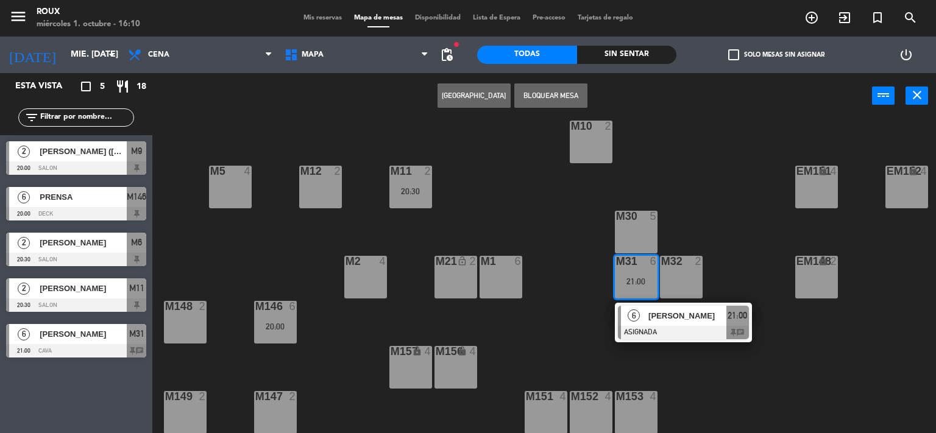
click at [554, 247] on div "M6 2 20:30 M7 2 M8 2 M9 2 20:00 EM9 lock 2 EM5 lock 4 EM1 lock 6 M10 2 M11 2 20…" at bounding box center [548, 276] width 774 height 314
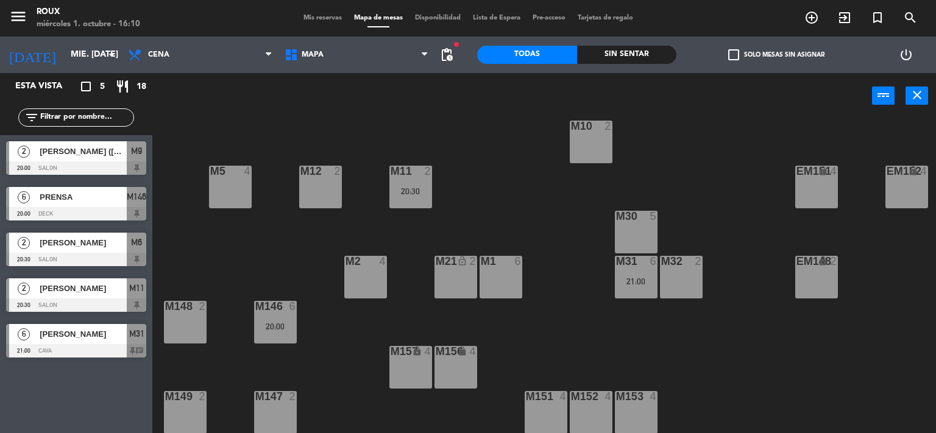
scroll to position [0, 0]
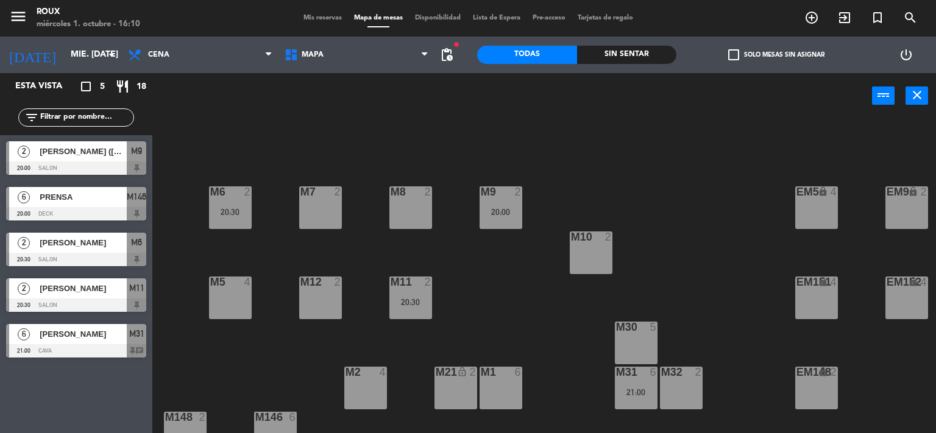
click at [79, 282] on span "[PERSON_NAME]" at bounding box center [83, 288] width 87 height 13
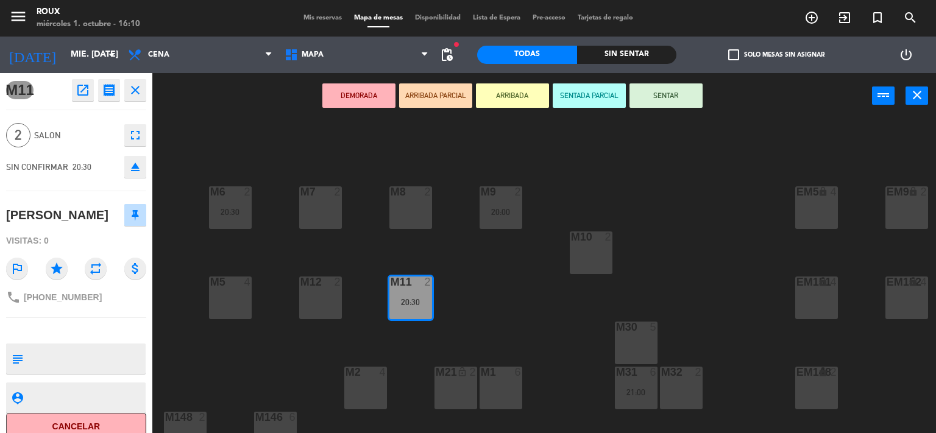
scroll to position [30, 0]
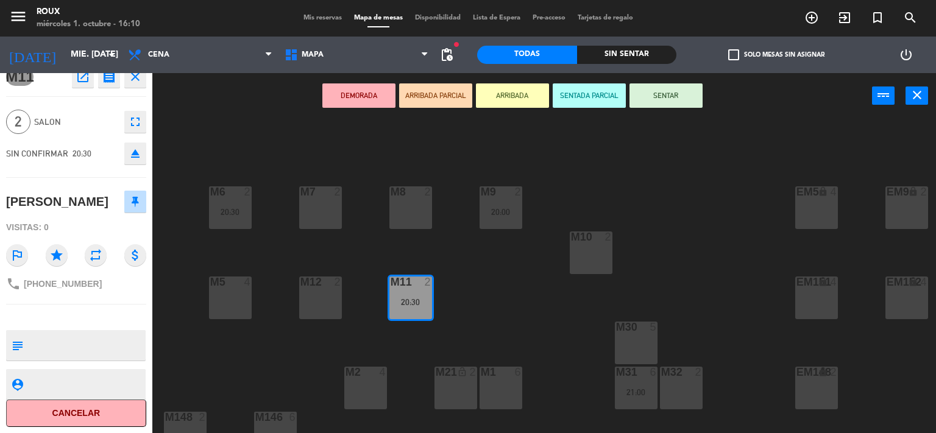
click at [65, 409] on button "Cancelar" at bounding box center [76, 413] width 140 height 27
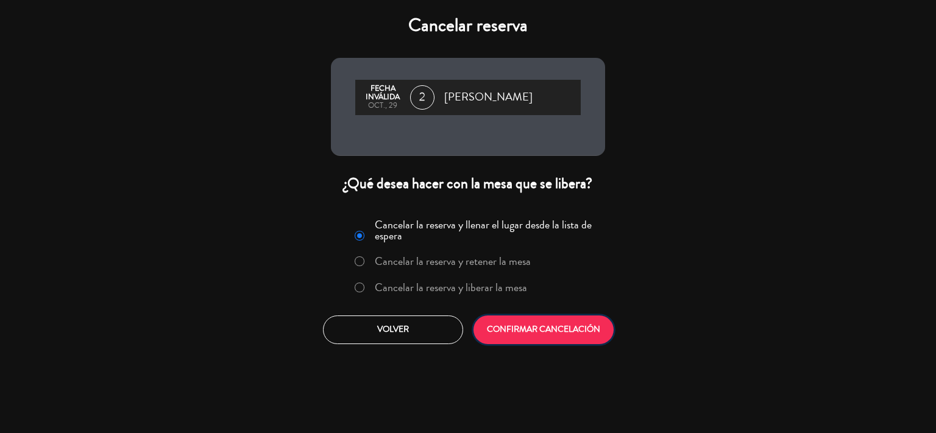
click at [577, 330] on button "CONFIRMAR CANCELACIÓN" at bounding box center [543, 330] width 140 height 29
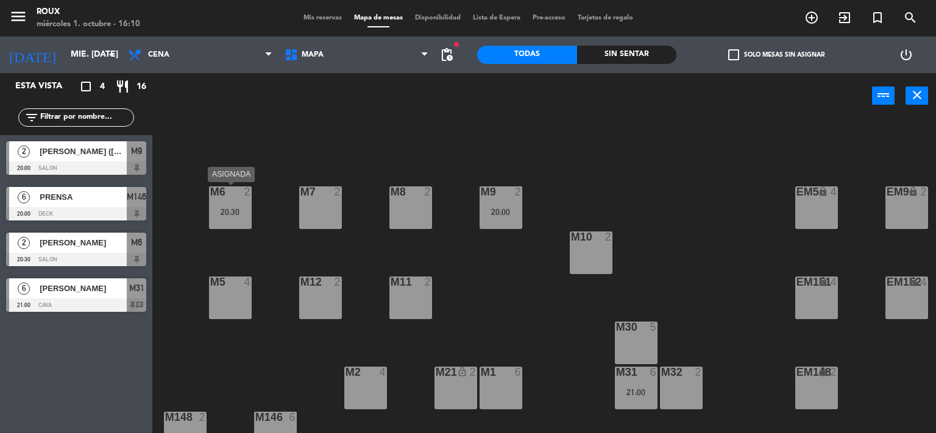
click at [216, 203] on div "M6 2 20:30" at bounding box center [230, 207] width 43 height 43
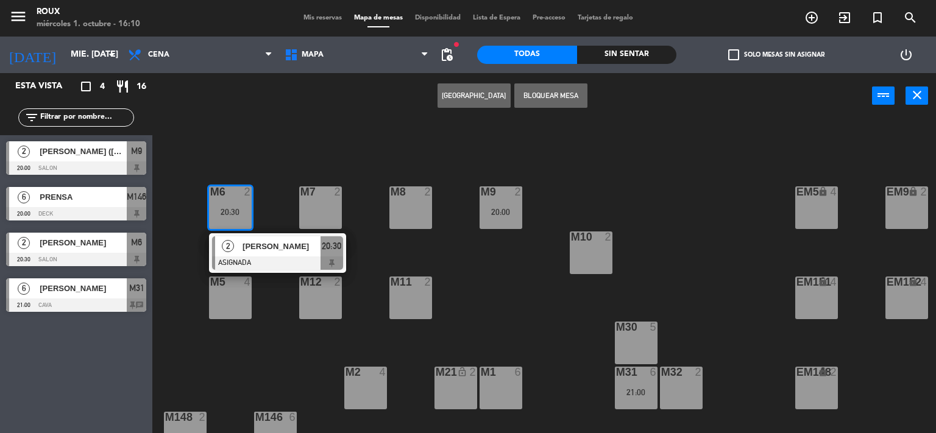
click at [241, 139] on div "M6 2 20:30 2 [PERSON_NAME] ASIGNADA 20:30 M7 2 M8 2 M9 2 20:00 EM9 lock 2 EM5 l…" at bounding box center [548, 276] width 774 height 314
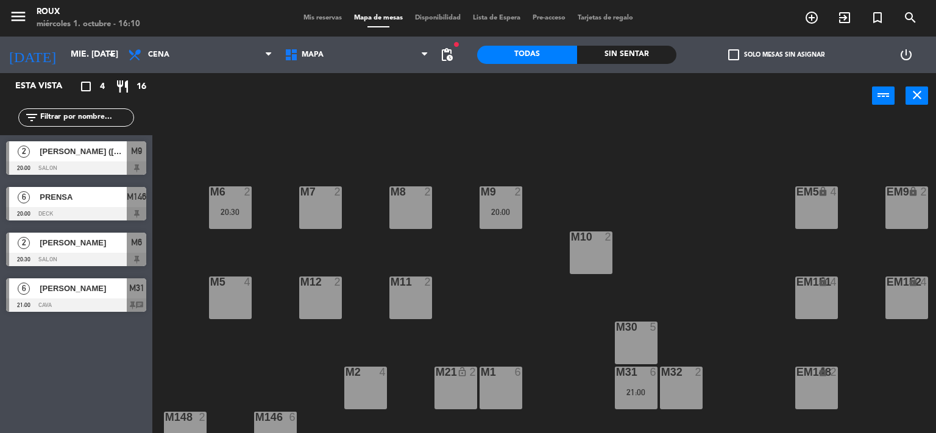
click at [499, 202] on div "M9 2 20:00" at bounding box center [500, 207] width 43 height 43
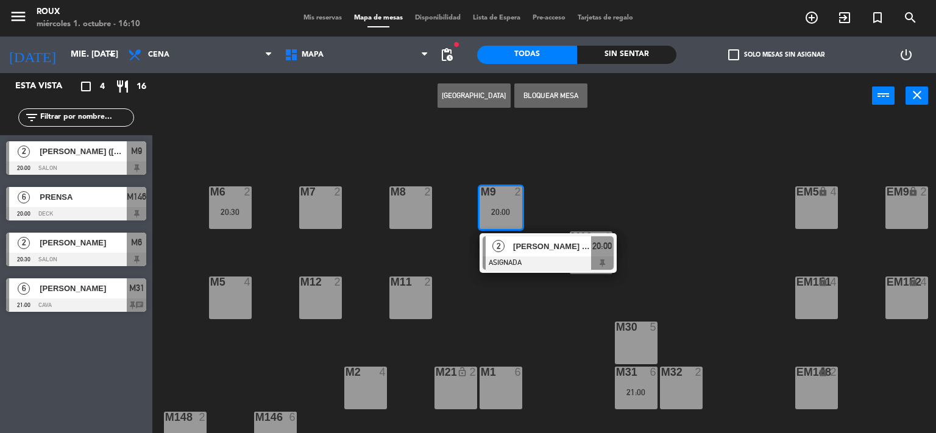
click at [336, 116] on div "Crear Reserva Bloquear Mesa power_input close" at bounding box center [511, 96] width 719 height 46
click at [256, 133] on div "M6 2 20:30 M7 2 M8 2 M9 2 20:00 2 [PERSON_NAME] ([PERSON_NAME]) ASIGNADA 20:00 …" at bounding box center [548, 276] width 774 height 314
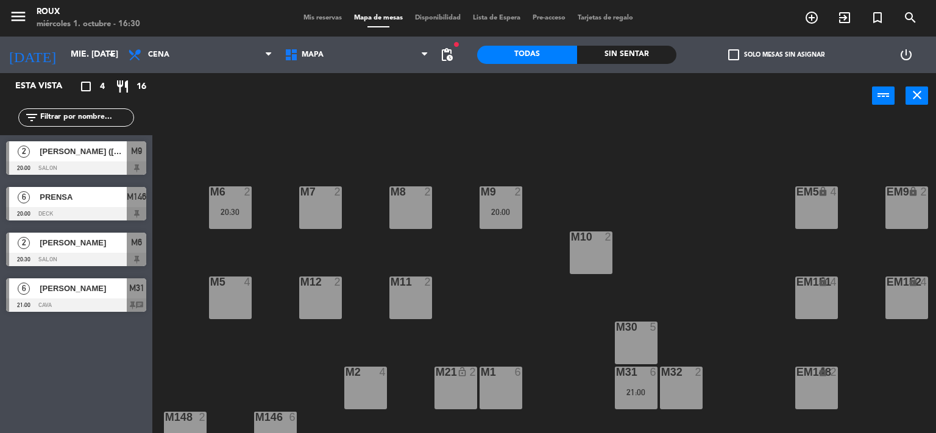
click at [643, 347] on div "M30 5" at bounding box center [636, 343] width 43 height 43
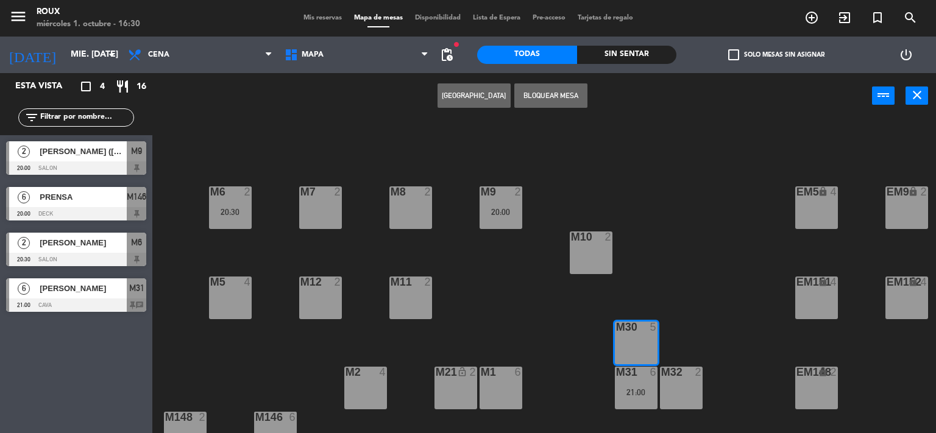
click at [473, 94] on button "[GEOGRAPHIC_DATA]" at bounding box center [473, 95] width 73 height 24
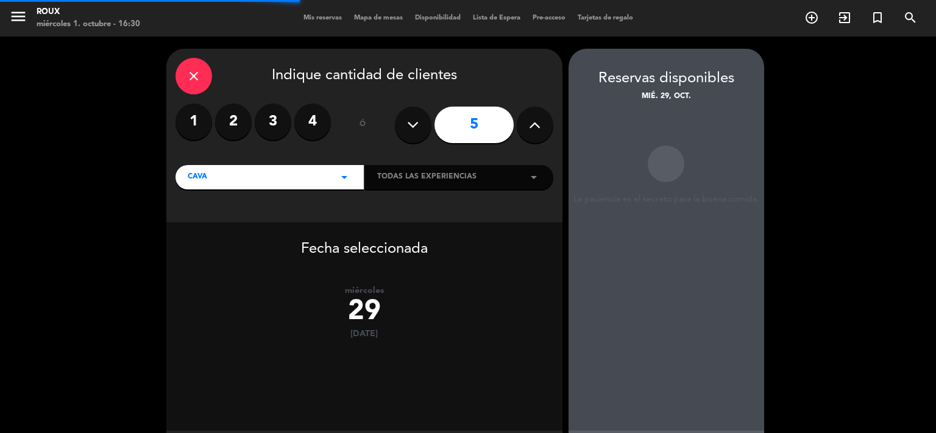
click at [535, 125] on icon at bounding box center [535, 125] width 12 height 18
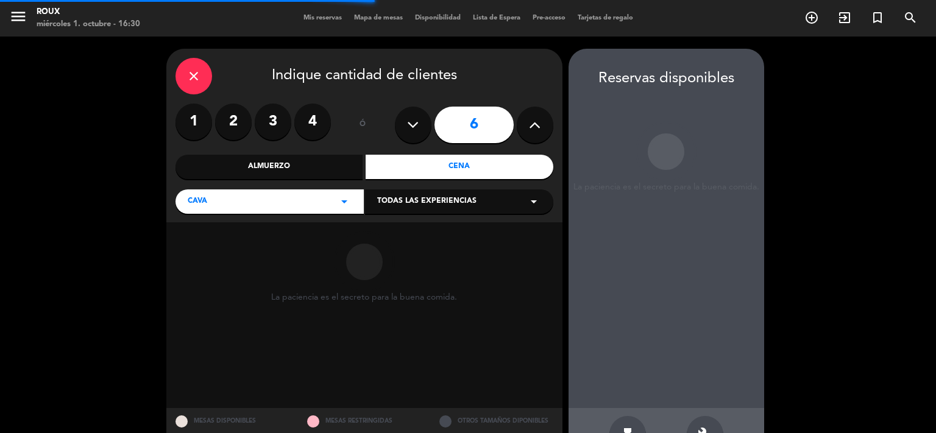
click at [535, 125] on icon at bounding box center [535, 125] width 12 height 18
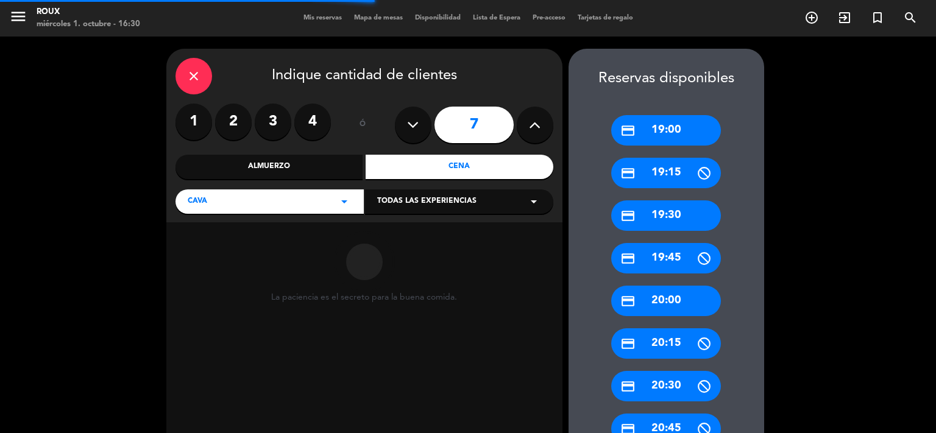
click at [535, 125] on icon at bounding box center [535, 125] width 12 height 18
type input "8"
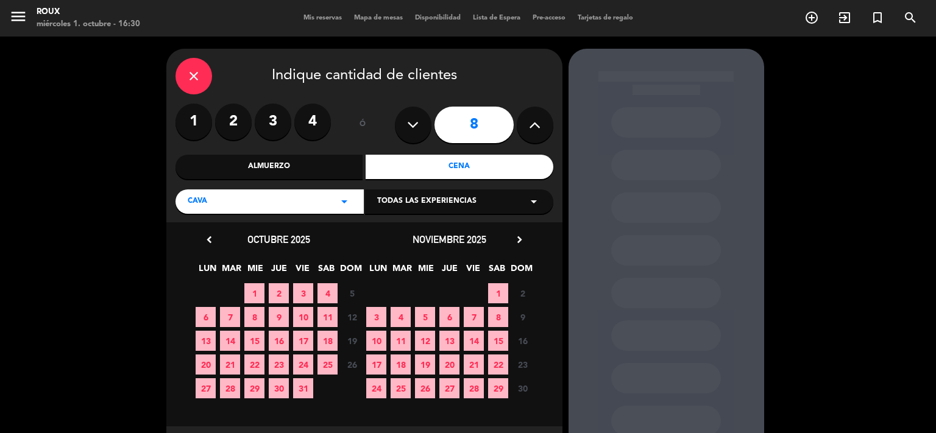
click at [251, 383] on span "29" at bounding box center [254, 388] width 20 height 20
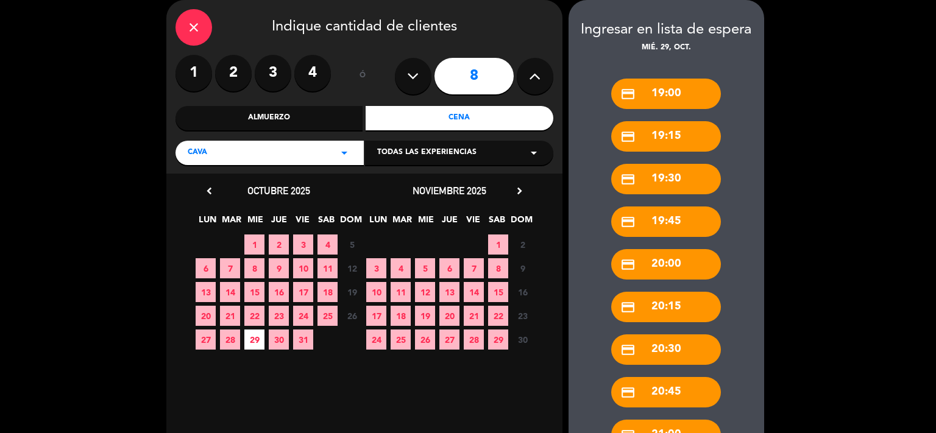
scroll to position [568, 0]
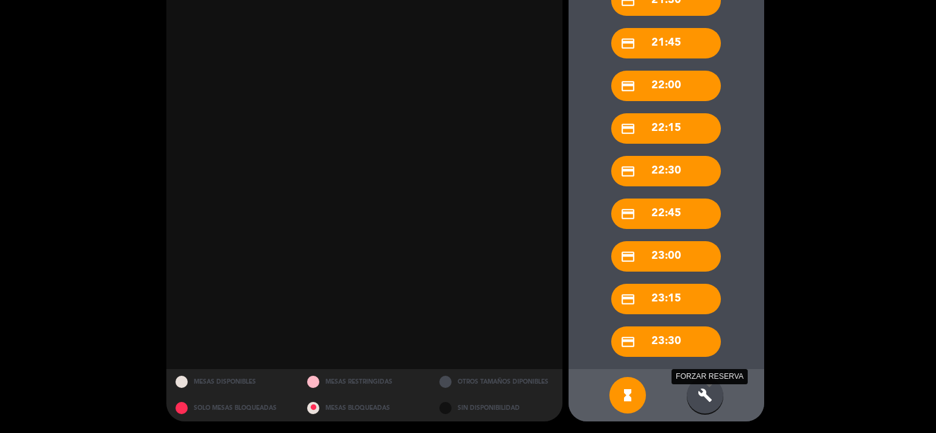
drag, startPoint x: 705, startPoint y: 396, endPoint x: 699, endPoint y: 372, distance: 25.1
click at [706, 397] on icon "build" at bounding box center [704, 395] width 15 height 15
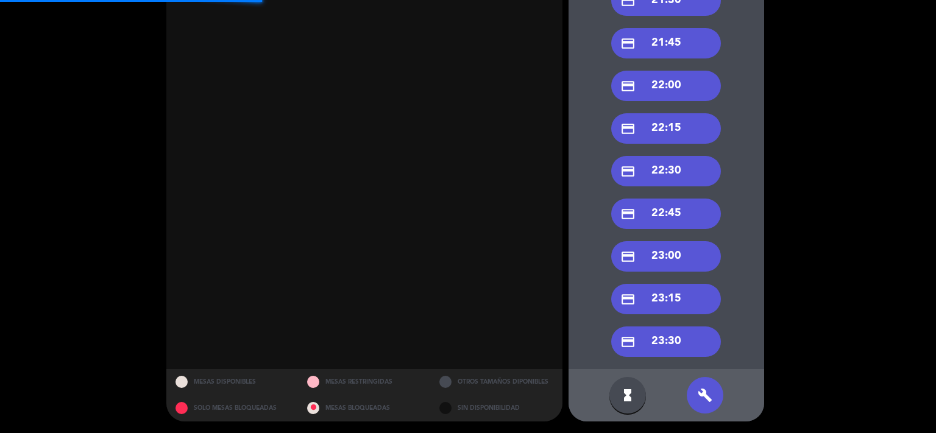
scroll to position [244, 0]
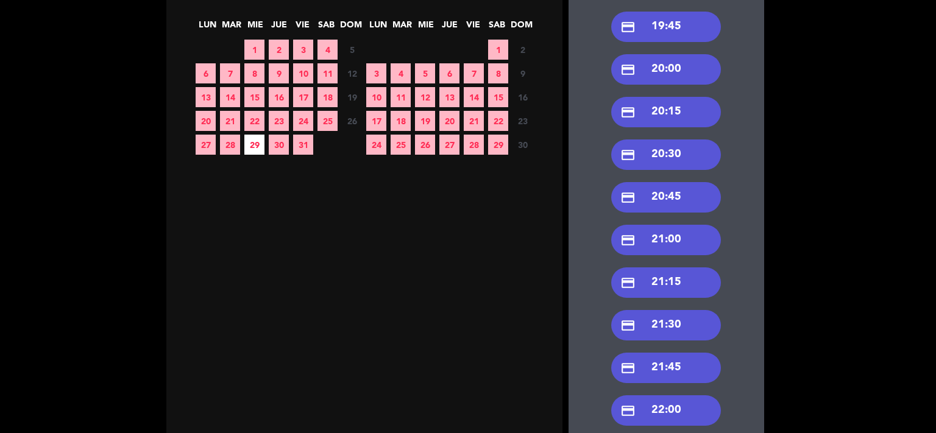
click at [689, 244] on div "credit_card 21:00" at bounding box center [666, 240] width 110 height 30
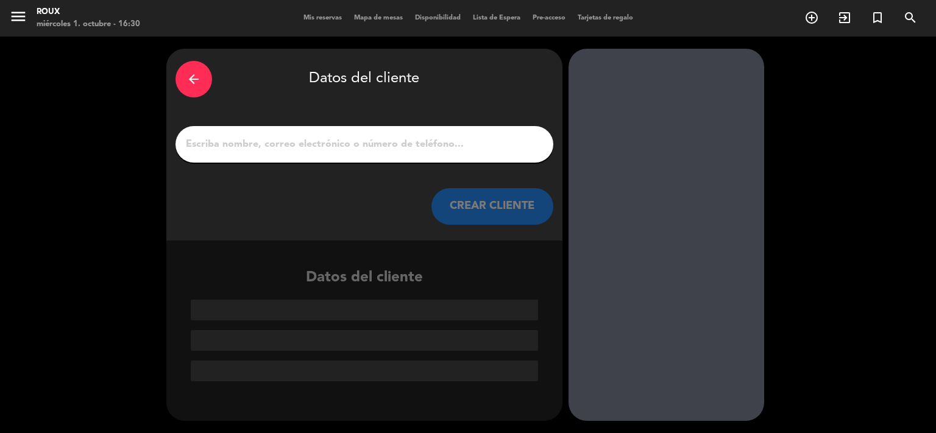
scroll to position [0, 0]
click at [256, 147] on input "1" at bounding box center [364, 144] width 359 height 17
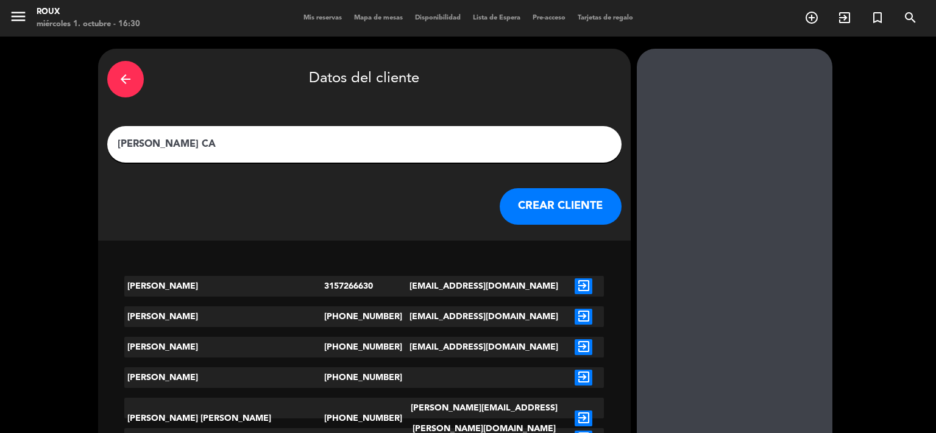
type input "[PERSON_NAME] CA"
click at [574, 316] on icon "exit_to_app" at bounding box center [583, 317] width 18 height 16
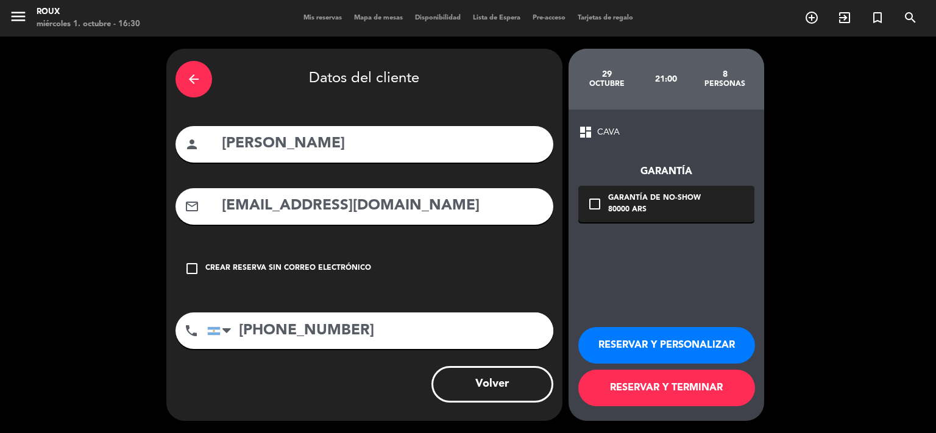
click at [651, 389] on button "RESERVAR Y TERMINAR" at bounding box center [666, 388] width 177 height 37
